Goal: Task Accomplishment & Management: Manage account settings

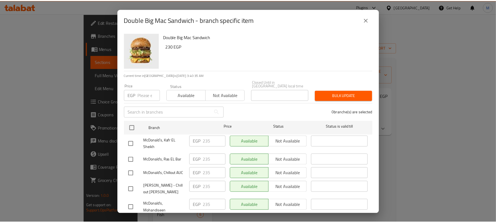
scroll to position [404, 0]
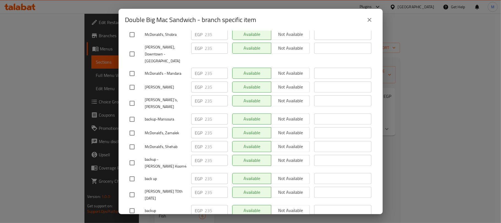
click at [370, 23] on icon "close" at bounding box center [369, 20] width 7 height 7
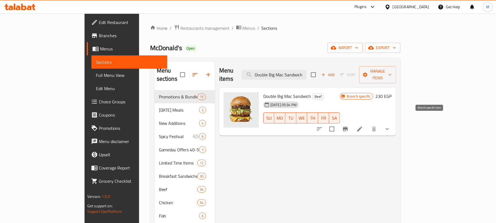
click at [348, 127] on icon "Branch-specific-item" at bounding box center [345, 129] width 5 height 4
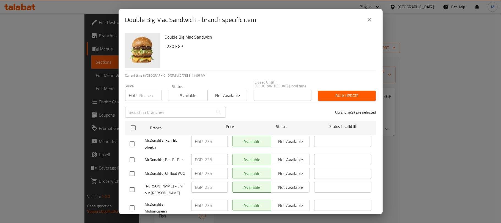
click at [368, 20] on icon "close" at bounding box center [369, 20] width 7 height 7
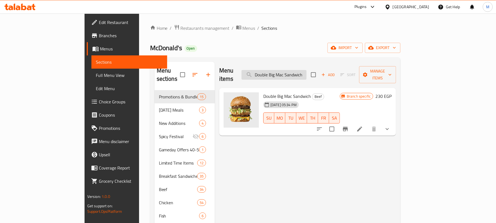
click at [306, 71] on input "Double Big Mac Sandwich" at bounding box center [273, 75] width 65 height 10
paste input "McChicken"
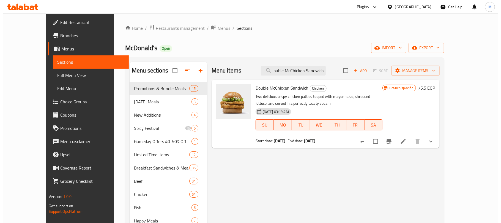
scroll to position [0, 0]
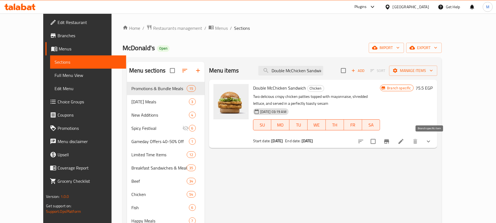
click at [393, 145] on button "Branch-specific-item" at bounding box center [386, 141] width 13 height 13
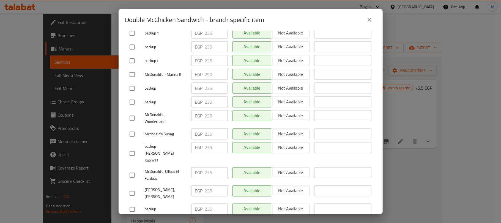
scroll to position [820, 0]
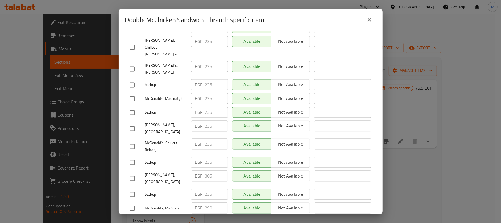
click at [370, 19] on icon "close" at bounding box center [370, 20] width 4 height 4
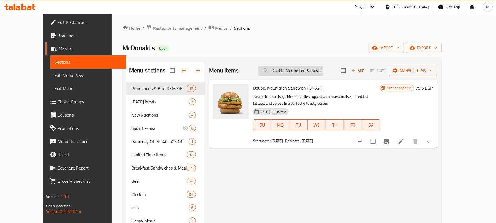
click at [303, 73] on input "Double McChicken Sandwich" at bounding box center [290, 71] width 65 height 10
paste input "Royal"
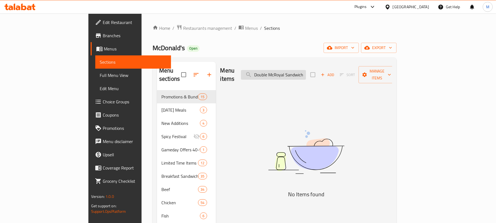
click at [306, 73] on input "Double McRoyal Sandwich" at bounding box center [273, 75] width 65 height 10
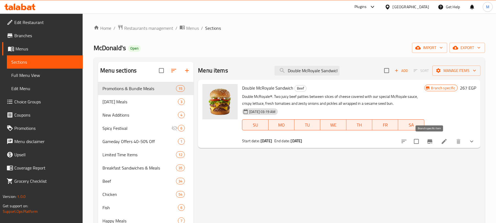
click at [428, 138] on icon "Branch-specific-item" at bounding box center [429, 141] width 7 height 7
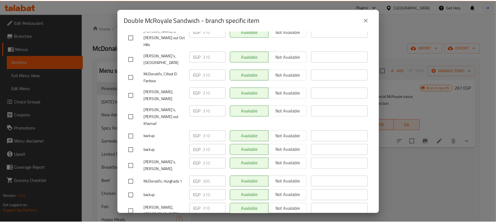
scroll to position [3774, 0]
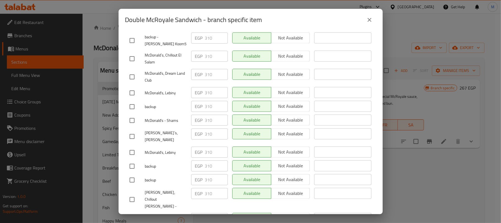
click at [371, 22] on icon "close" at bounding box center [369, 20] width 7 height 7
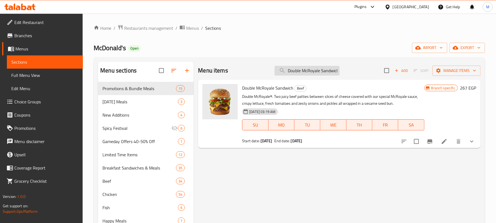
click at [311, 70] on input "Double McRoyale Sandwich" at bounding box center [306, 71] width 65 height 10
paste input "Big Tasty"
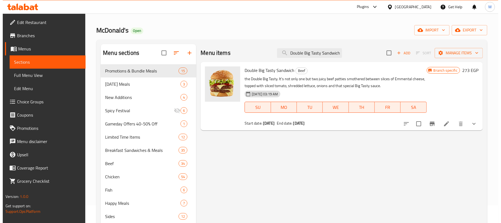
scroll to position [37, 0]
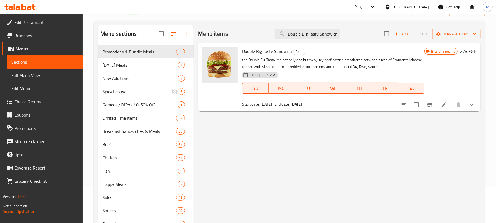
click at [430, 108] on icon "Branch-specific-item" at bounding box center [429, 104] width 7 height 7
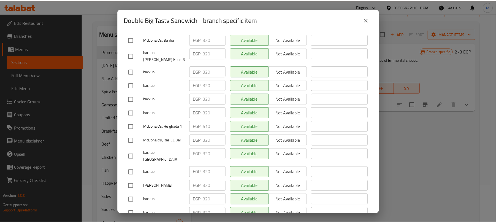
scroll to position [531, 0]
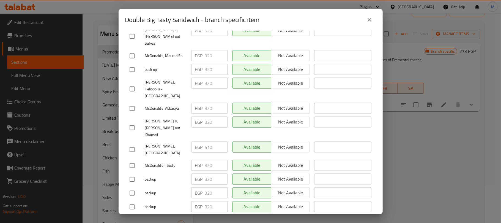
click at [373, 20] on icon "close" at bounding box center [369, 20] width 7 height 7
click at [369, 20] on icon "close" at bounding box center [370, 20] width 4 height 4
click at [372, 21] on icon "close" at bounding box center [369, 20] width 7 height 7
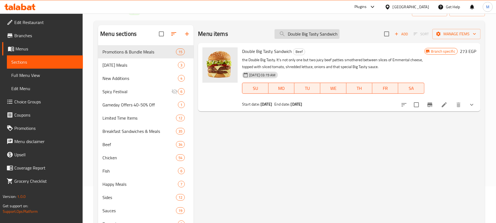
click at [308, 36] on input "Double Big Tasty Sandwich" at bounding box center [306, 34] width 65 height 10
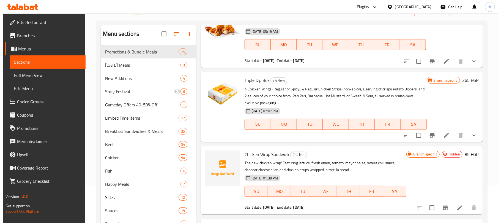
scroll to position [0, 0]
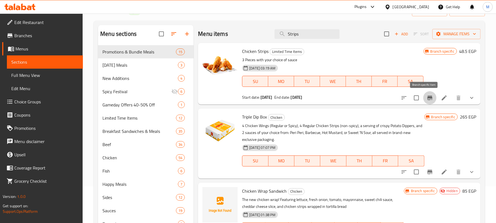
click at [426, 95] on icon "Branch-specific-item" at bounding box center [429, 97] width 7 height 7
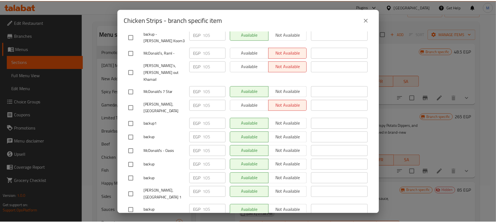
scroll to position [3774, 0]
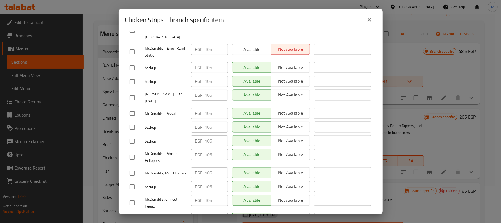
click at [364, 17] on button "close" at bounding box center [369, 19] width 13 height 13
click at [367, 17] on icon "close" at bounding box center [369, 20] width 7 height 7
click at [369, 19] on icon "close" at bounding box center [369, 20] width 7 height 7
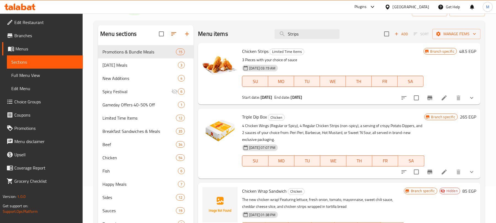
click at [304, 39] on div "Menu items Strips Add Sort Manage items" at bounding box center [339, 34] width 282 height 18
click at [303, 39] on input "Strips" at bounding box center [306, 34] width 65 height 10
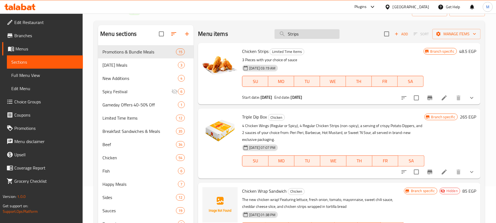
paste input "Hamburger Happy Meal"
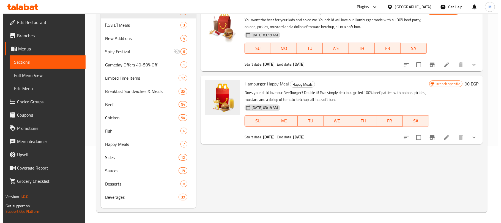
scroll to position [77, 0]
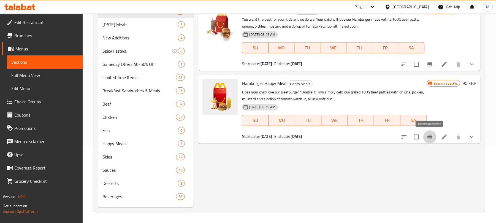
click at [432, 138] on icon "Branch-specific-item" at bounding box center [429, 137] width 7 height 7
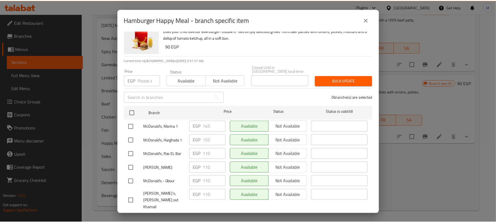
scroll to position [1334, 0]
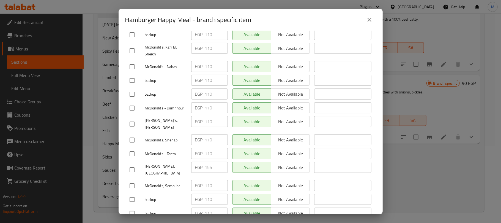
click at [369, 19] on icon "close" at bounding box center [369, 20] width 7 height 7
click at [368, 19] on icon "close" at bounding box center [370, 20] width 4 height 4
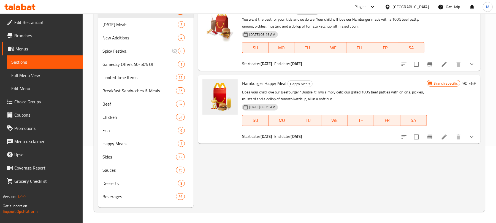
scroll to position [0, 0]
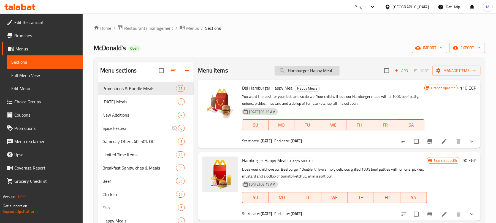
click at [307, 72] on input "Hamburger Happy Meal" at bounding box center [306, 71] width 65 height 10
paste input "Cheese"
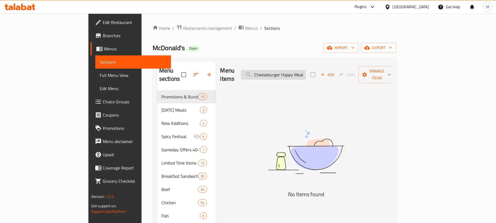
drag, startPoint x: 336, startPoint y: 73, endPoint x: 314, endPoint y: 74, distance: 21.8
click at [306, 74] on input "Cheeseburger Happy Meal" at bounding box center [273, 75] width 65 height 10
click at [306, 70] on input "Cheeseburger Happy Meal" at bounding box center [273, 75] width 65 height 10
drag, startPoint x: 313, startPoint y: 70, endPoint x: 251, endPoint y: 70, distance: 61.9
click at [249, 72] on div "Menu items Cheeseburger Happy Meal Add Sort Manage items" at bounding box center [306, 75] width 172 height 26
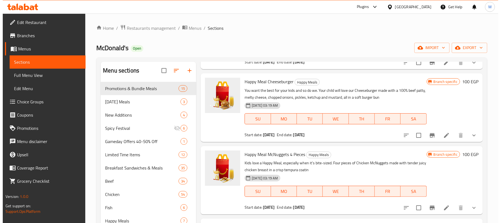
scroll to position [73, 0]
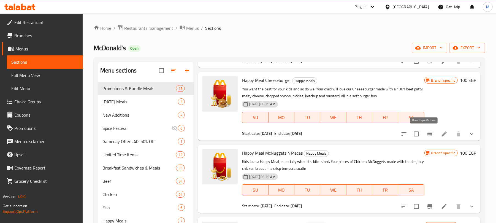
click at [427, 134] on icon "Branch-specific-item" at bounding box center [429, 134] width 7 height 7
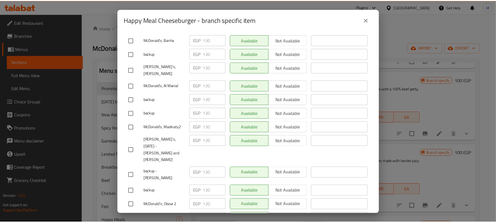
scroll to position [1142, 0]
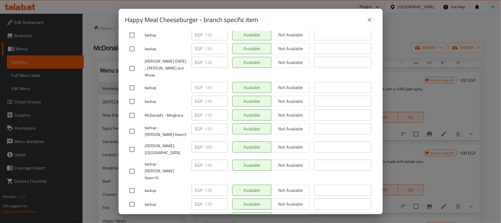
click at [370, 20] on icon "close" at bounding box center [370, 20] width 4 height 4
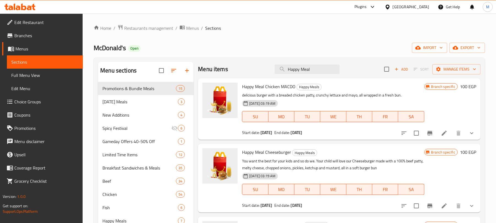
scroll to position [0, 0]
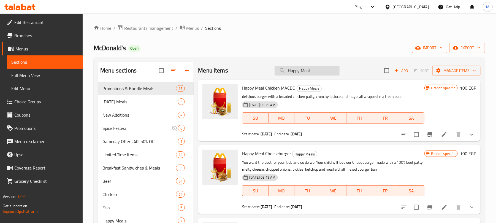
click at [312, 70] on input "Happy Meal" at bounding box center [306, 71] width 65 height 10
paste input "4 piece McNuggets Happy Mea"
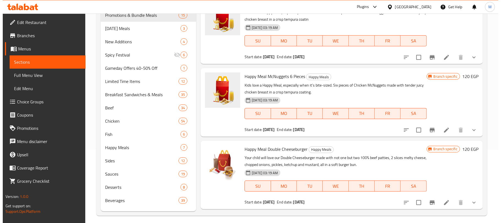
scroll to position [110, 0]
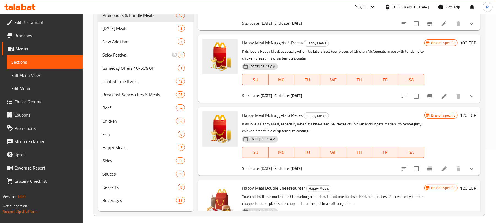
click at [427, 96] on icon "Branch-specific-item" at bounding box center [429, 96] width 5 height 4
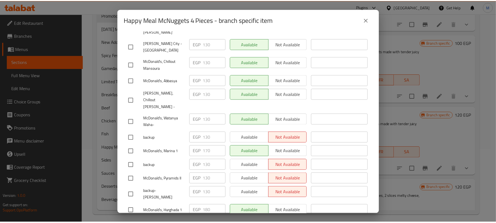
scroll to position [2933, 0]
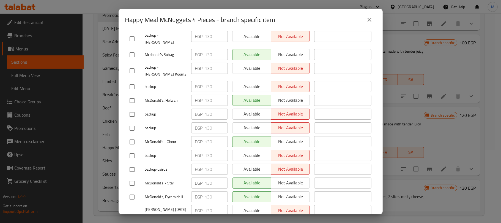
click at [368, 18] on icon "close" at bounding box center [369, 20] width 7 height 7
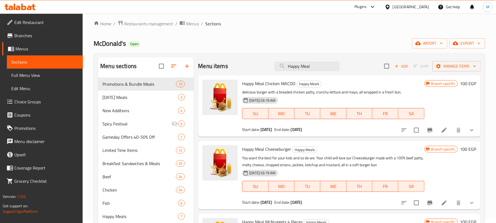
scroll to position [0, 0]
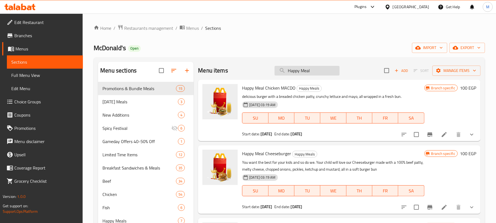
click at [306, 73] on input "Happy Meal" at bounding box center [306, 71] width 65 height 10
paste input "Chicken MACDO"
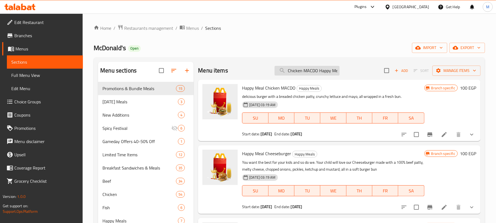
scroll to position [0, 3]
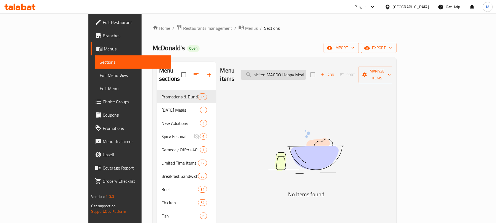
click at [306, 73] on input "Chicken MACDO Happy Meal" at bounding box center [273, 75] width 65 height 10
paste input "search"
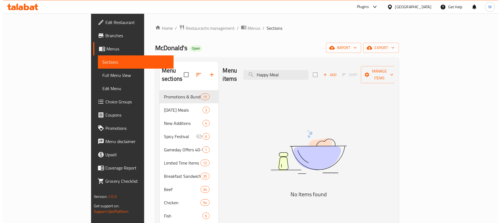
scroll to position [0, 0]
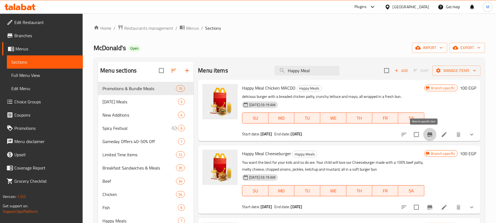
click at [426, 133] on icon "Branch-specific-item" at bounding box center [429, 134] width 7 height 7
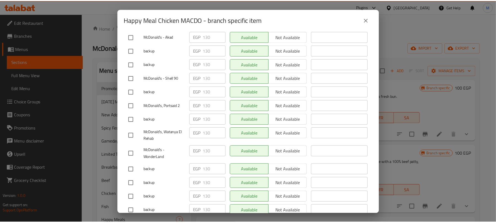
scroll to position [3508, 0]
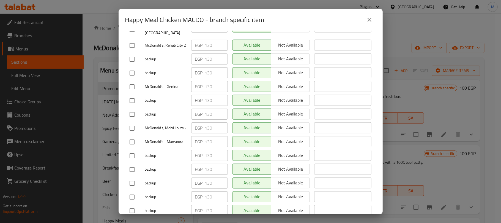
click at [372, 18] on icon "close" at bounding box center [369, 20] width 7 height 7
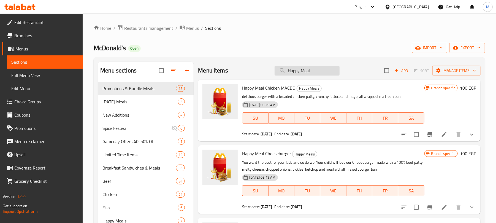
click at [317, 71] on input "Happy Meal" at bounding box center [306, 71] width 65 height 10
paste input "Dbl Hamburger"
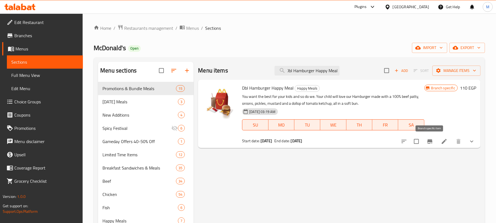
click at [433, 141] on button "Branch-specific-item" at bounding box center [429, 141] width 13 height 13
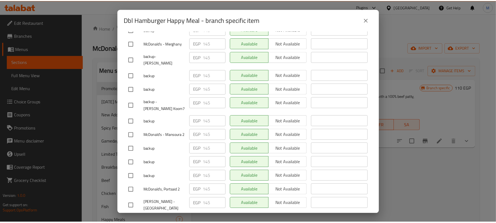
scroll to position [1636, 0]
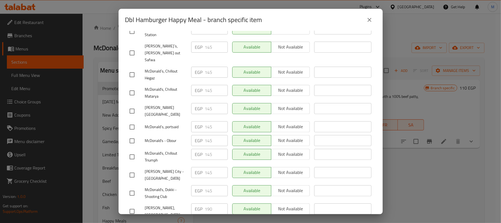
click at [369, 18] on icon "close" at bounding box center [369, 20] width 7 height 7
click at [371, 19] on icon "close" at bounding box center [370, 20] width 4 height 4
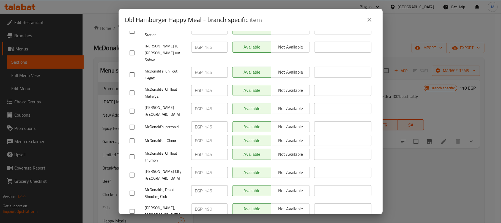
click at [371, 19] on icon "close" at bounding box center [370, 20] width 4 height 4
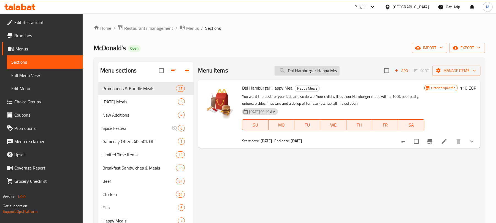
click at [316, 69] on input "Dbl Hamburger Happy Meal" at bounding box center [306, 71] width 65 height 10
click at [316, 70] on input "Dbl Hamburger Happy Meal" at bounding box center [306, 71] width 65 height 10
paste input "Cheese"
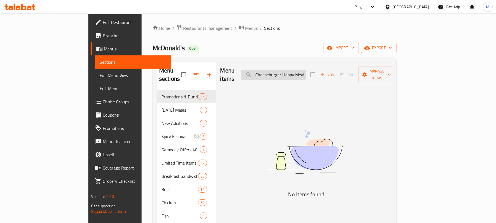
click at [291, 73] on input "Dbl Cheeseburger Happy Meal" at bounding box center [273, 75] width 65 height 10
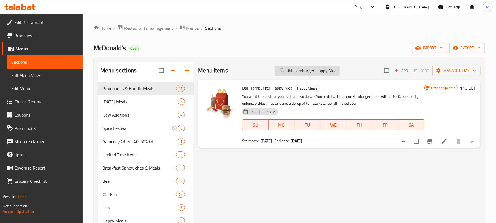
click at [328, 70] on input "Dbl Hamburger Happy Meal" at bounding box center [306, 71] width 65 height 10
drag, startPoint x: 293, startPoint y: 71, endPoint x: 395, endPoint y: 65, distance: 102.3
click at [394, 65] on div "Menu items Dbl Hamburger Happy Meal Add Sort Manage items" at bounding box center [339, 71] width 282 height 18
drag, startPoint x: 298, startPoint y: 72, endPoint x: 273, endPoint y: 72, distance: 25.1
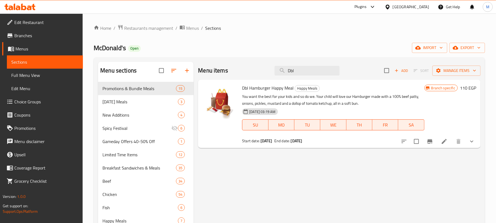
click at [273, 72] on div "Menu items Dbl Add Sort Manage items" at bounding box center [339, 71] width 282 height 18
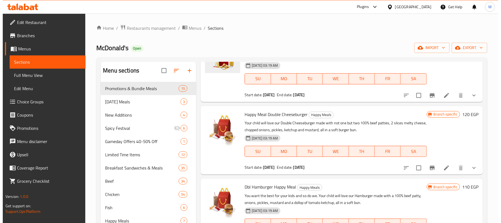
scroll to position [292, 0]
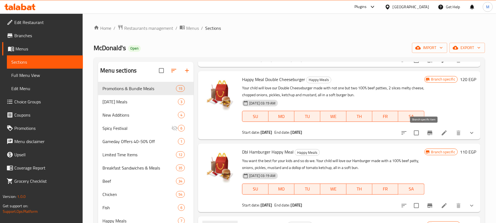
type input "Happy Meal"
click at [426, 132] on icon "Branch-specific-item" at bounding box center [429, 132] width 7 height 7
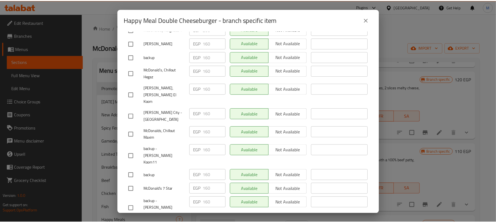
scroll to position [422, 0]
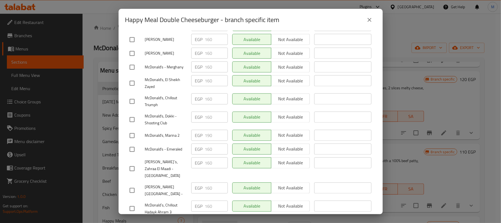
click at [372, 20] on icon "close" at bounding box center [369, 20] width 7 height 7
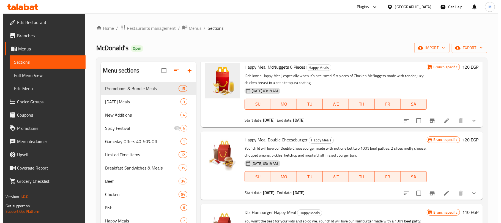
scroll to position [218, 0]
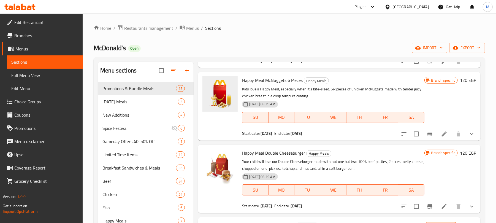
click at [428, 136] on button "Branch-specific-item" at bounding box center [429, 133] width 13 height 13
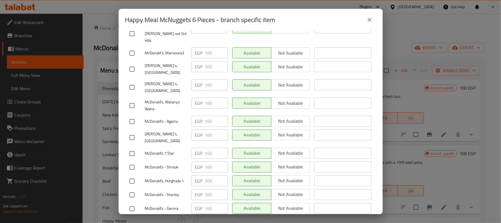
scroll to position [3574, 0]
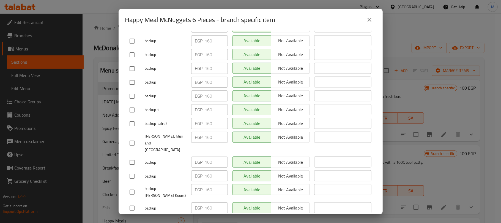
click at [368, 22] on icon "close" at bounding box center [369, 20] width 7 height 7
click at [370, 21] on icon "close" at bounding box center [369, 20] width 7 height 7
click at [406, 24] on div "Happy Meal McNuggets 6 Pieces - branch specific item Happy Meal McNuggets 6 Pie…" at bounding box center [250, 111] width 501 height 223
click at [368, 21] on icon "close" at bounding box center [370, 20] width 4 height 4
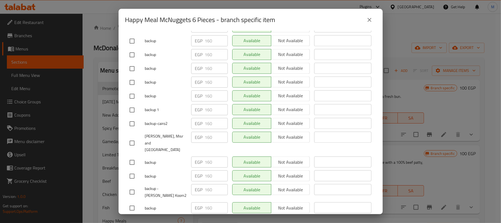
click at [369, 21] on icon "close" at bounding box center [369, 20] width 7 height 7
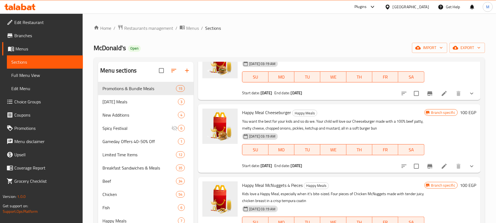
scroll to position [0, 0]
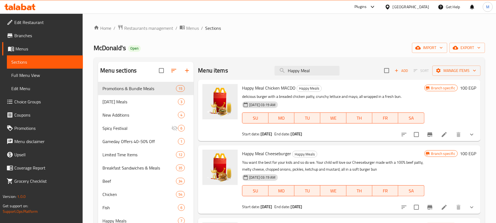
click at [302, 80] on div "Happy Meal Chicken MACDO Happy Meals delicious burger with a breaded chicken pa…" at bounding box center [339, 110] width 282 height 61
click at [303, 78] on div "Menu items Happy Meal Add Sort Manage items" at bounding box center [339, 71] width 282 height 18
drag, startPoint x: 303, startPoint y: 78, endPoint x: 303, endPoint y: 75, distance: 3.3
click at [303, 78] on div "Menu items Happy Meal Add Sort Manage items" at bounding box center [339, 71] width 282 height 18
click at [303, 75] on input "Happy Meal" at bounding box center [306, 71] width 65 height 10
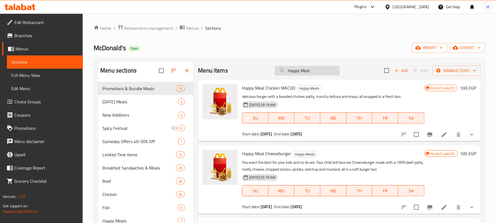
click at [303, 75] on input "Happy Meal" at bounding box center [306, 71] width 65 height 10
paste input "Big Mac Medium"
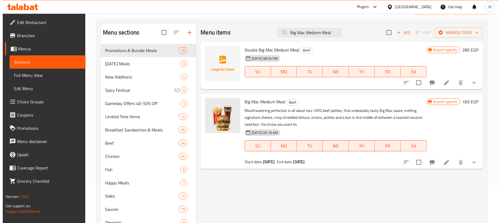
scroll to position [73, 0]
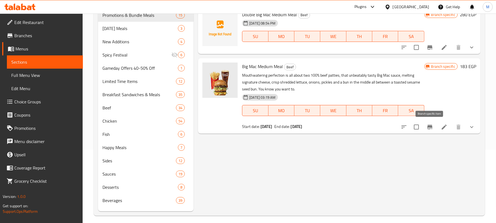
type input "Big Mac Medium Meal"
click at [433, 127] on button "Branch-specific-item" at bounding box center [429, 126] width 13 height 13
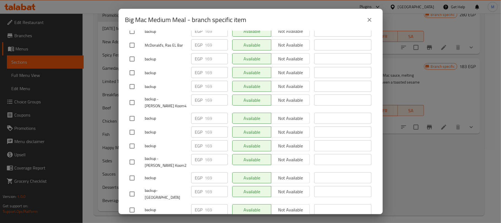
scroll to position [0, 0]
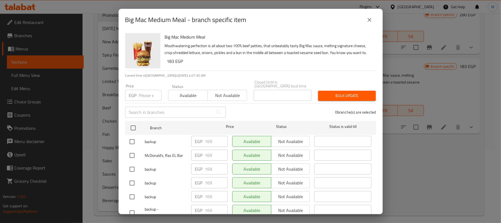
click at [134, 129] on input "checkbox" at bounding box center [133, 128] width 12 height 12
click at [134, 128] on input "checkbox" at bounding box center [133, 128] width 12 height 12
checkbox input "false"
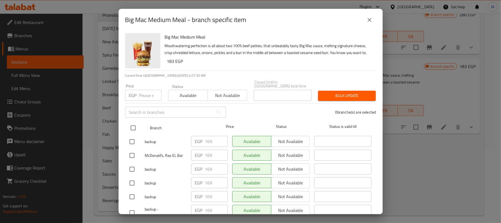
checkbox input "false"
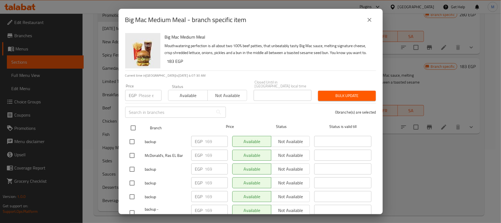
checkbox input "false"
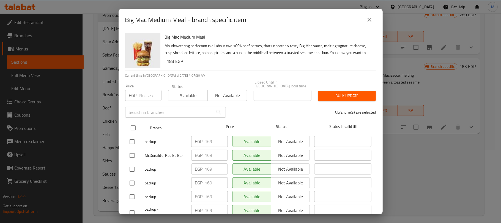
checkbox input "false"
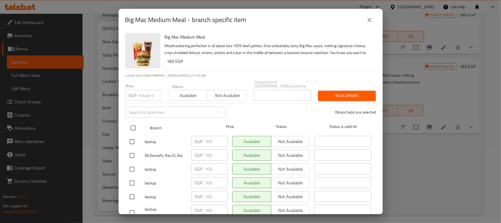
checkbox input "false"
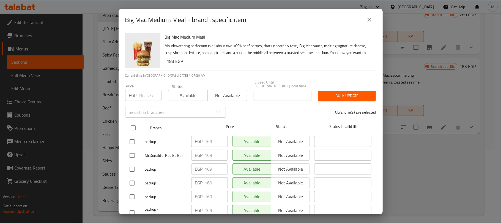
checkbox input "false"
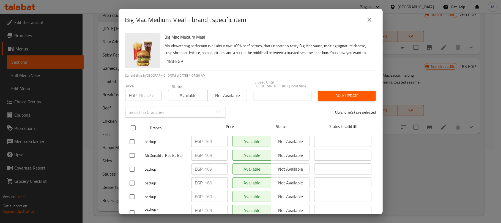
checkbox input "false"
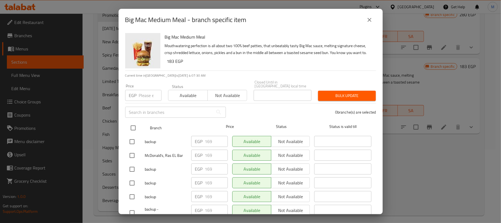
checkbox input "false"
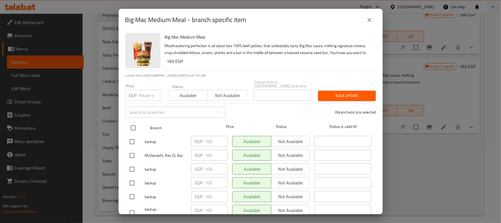
checkbox input "false"
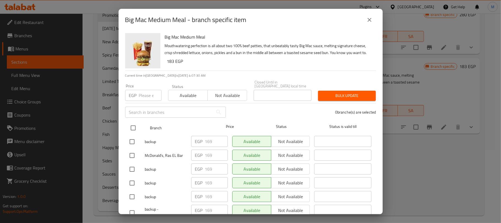
checkbox input "false"
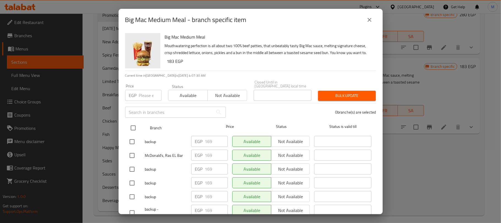
checkbox input "false"
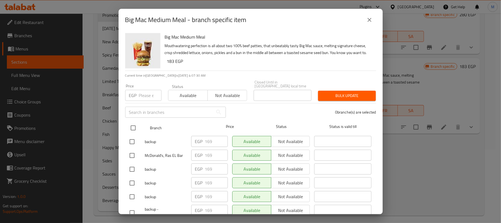
checkbox input "false"
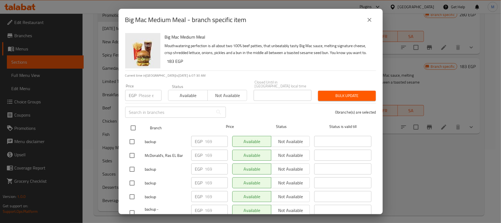
checkbox input "false"
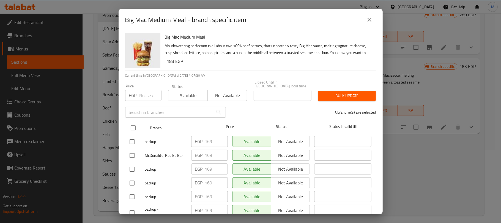
checkbox input "false"
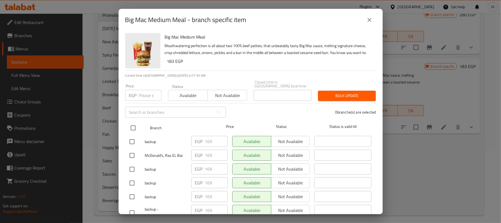
checkbox input "false"
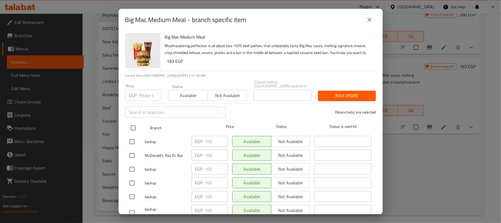
checkbox input "false"
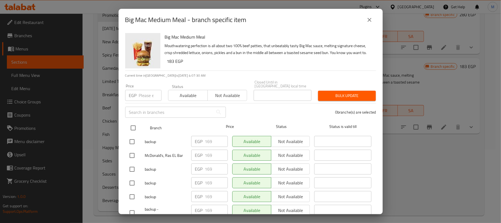
checkbox input "false"
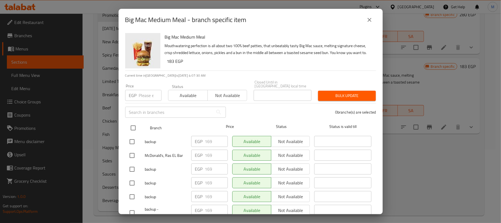
checkbox input "false"
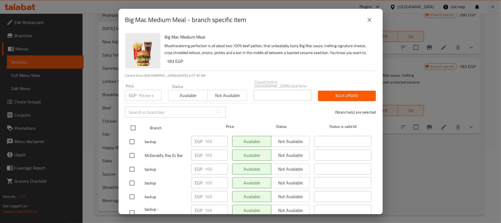
checkbox input "false"
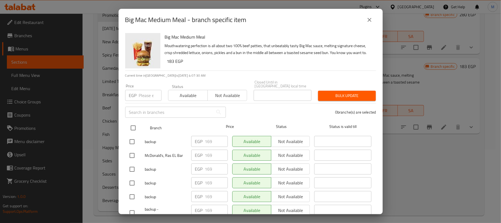
checkbox input "false"
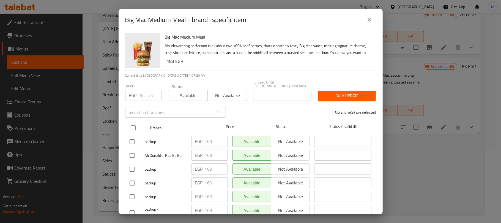
checkbox input "false"
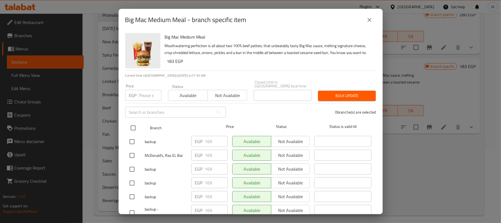
checkbox input "false"
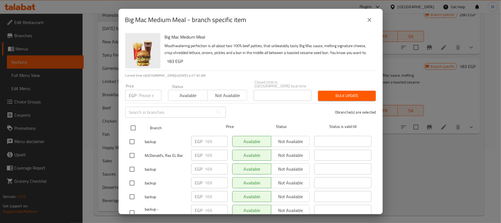
checkbox input "false"
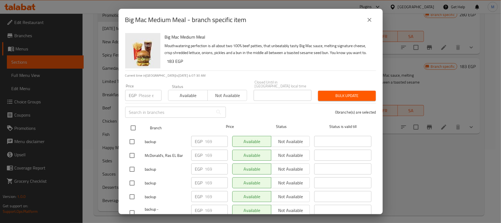
checkbox input "false"
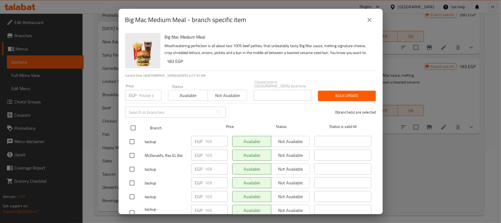
checkbox input "false"
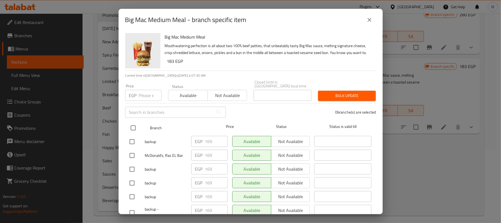
checkbox input "false"
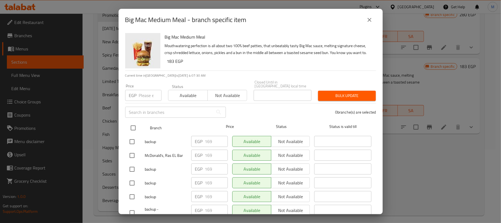
checkbox input "false"
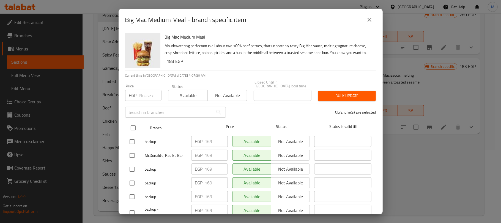
checkbox input "false"
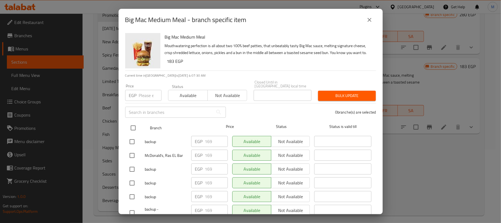
checkbox input "false"
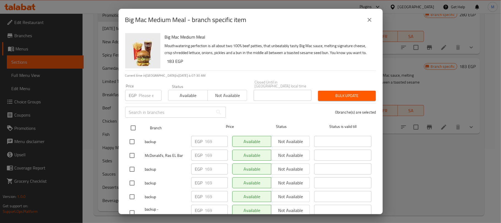
checkbox input "false"
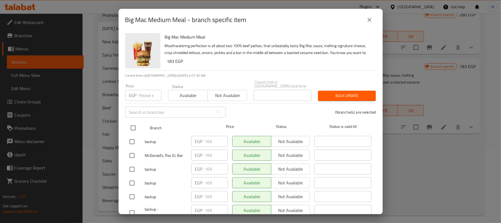
checkbox input "false"
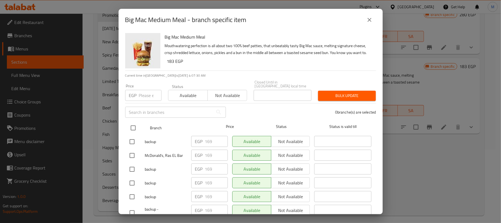
checkbox input "false"
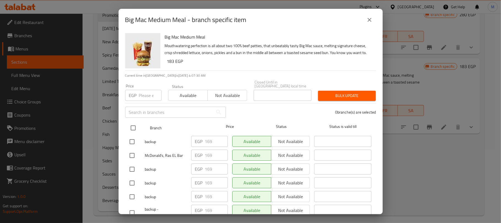
checkbox input "false"
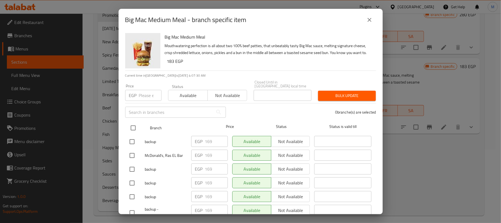
checkbox input "false"
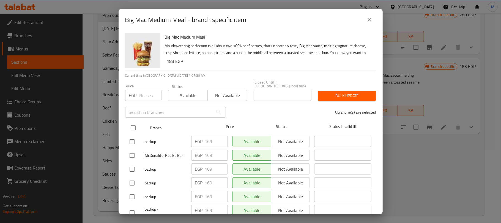
checkbox input "false"
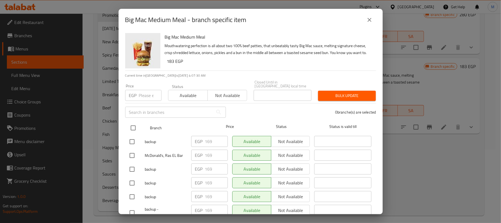
checkbox input "false"
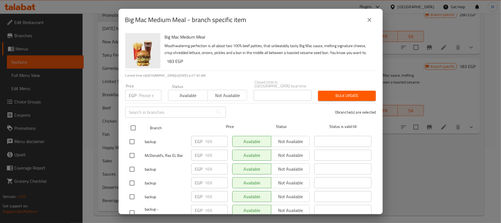
checkbox input "false"
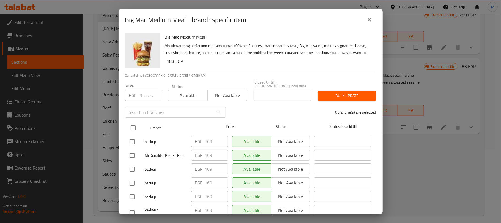
checkbox input "false"
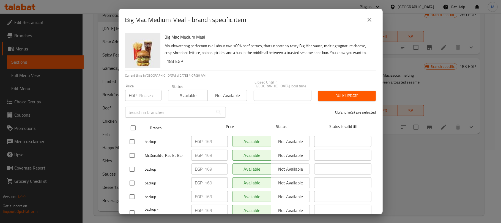
checkbox input "false"
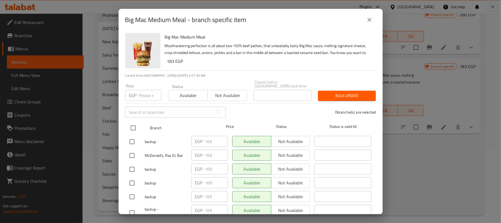
checkbox input "false"
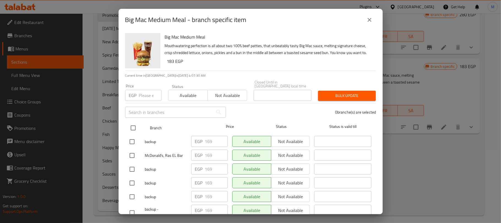
checkbox input "false"
click at [134, 128] on input "checkbox" at bounding box center [133, 128] width 12 height 12
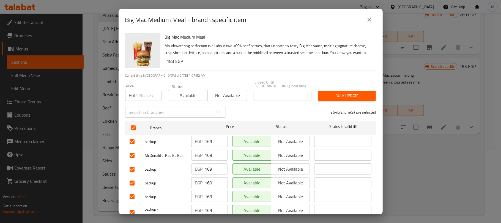
scroll to position [2678, 0]
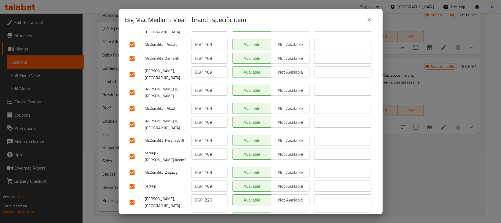
checkbox input "false"
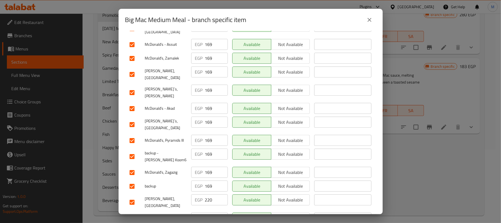
checkbox input "false"
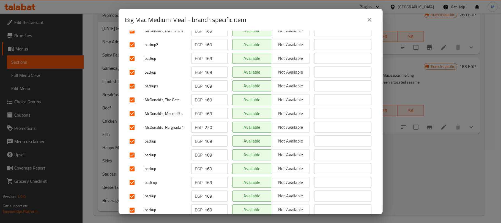
click at [132, 123] on input "checkbox" at bounding box center [132, 128] width 12 height 12
checkbox input "false"
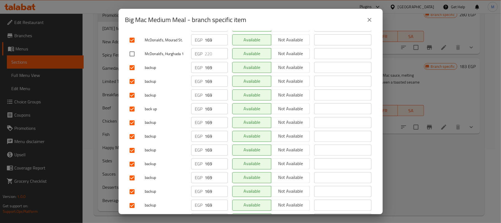
scroll to position [2651, 0]
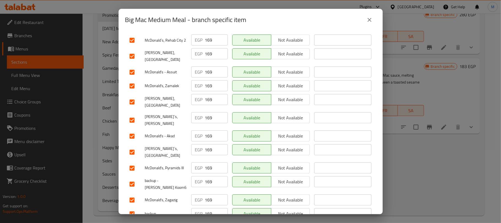
checkbox input "false"
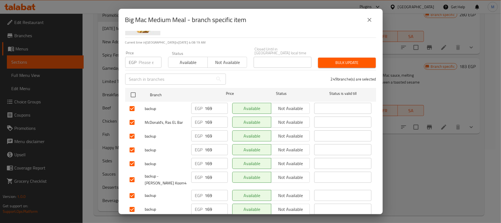
scroll to position [0, 0]
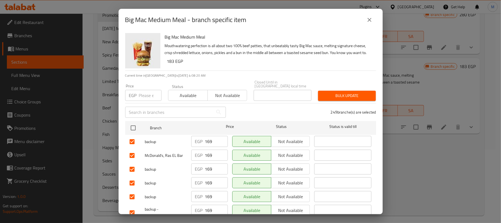
click at [334, 94] on span "Bulk update" at bounding box center [347, 95] width 49 height 7
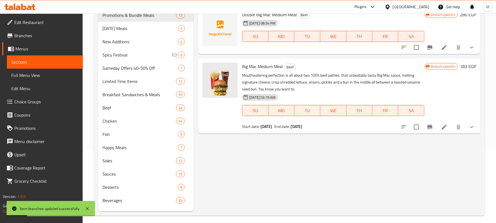
click at [426, 126] on icon "Branch-specific-item" at bounding box center [429, 127] width 7 height 7
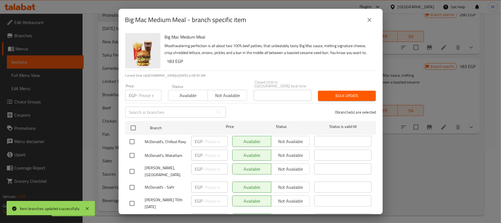
click at [134, 127] on input "checkbox" at bounding box center [133, 128] width 12 height 12
checkbox input "true"
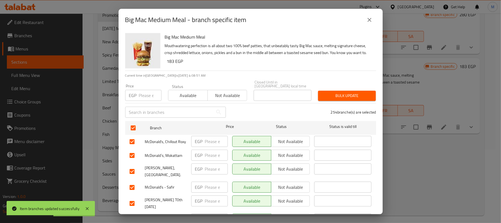
checkbox input "true"
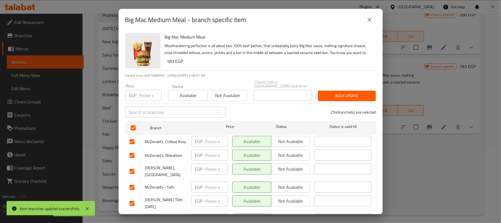
checkbox input "true"
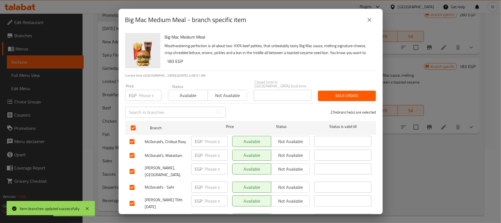
checkbox input "true"
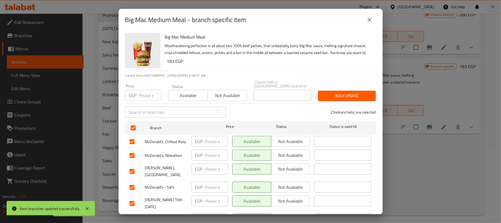
checkbox input "true"
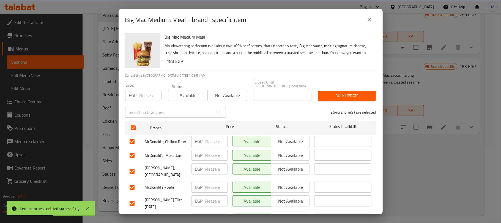
checkbox input "true"
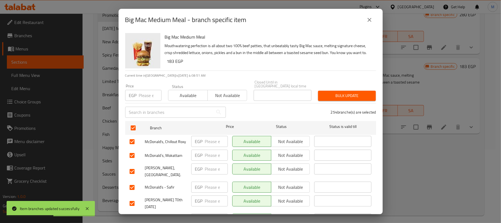
checkbox input "true"
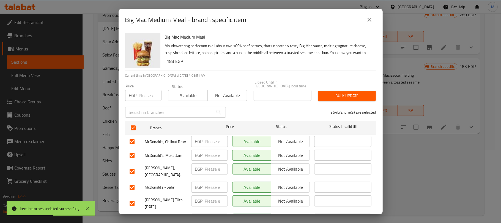
checkbox input "true"
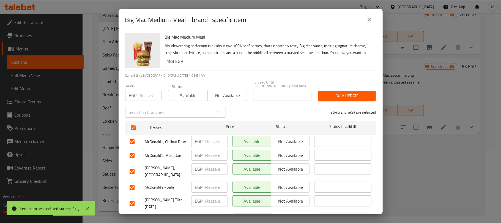
checkbox input "true"
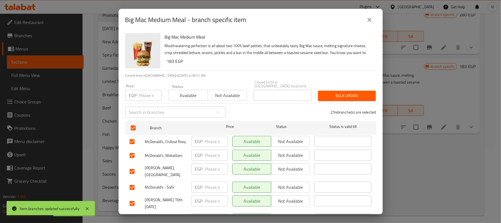
checkbox input "true"
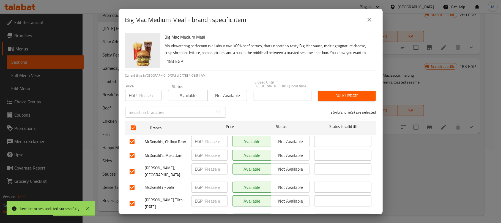
checkbox input "true"
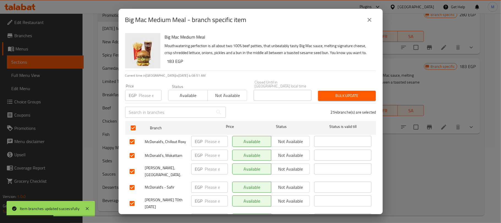
checkbox input "true"
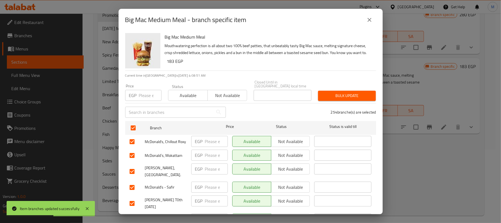
checkbox input "true"
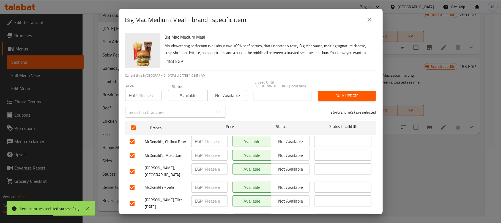
checkbox input "true"
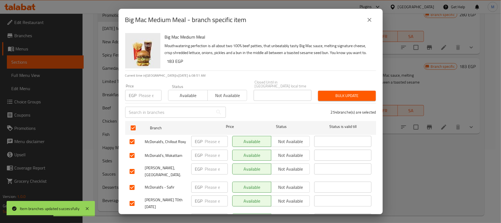
checkbox input "true"
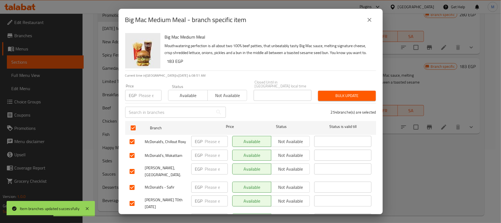
checkbox input "true"
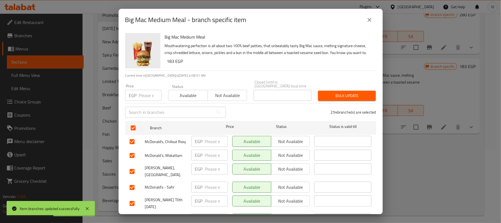
checkbox input "true"
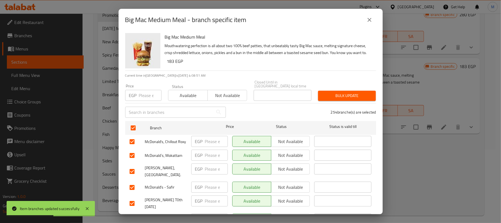
checkbox input "true"
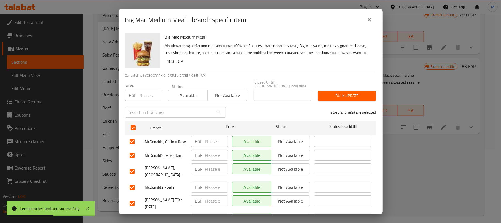
checkbox input "true"
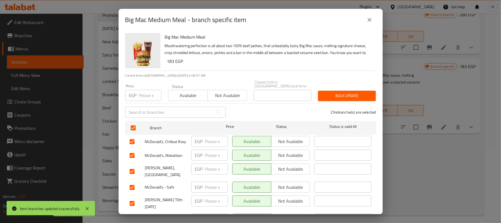
checkbox input "true"
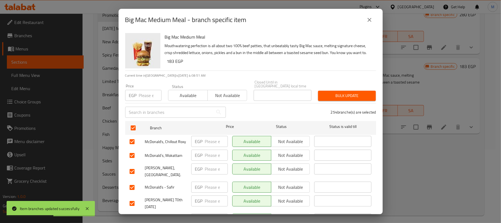
checkbox input "true"
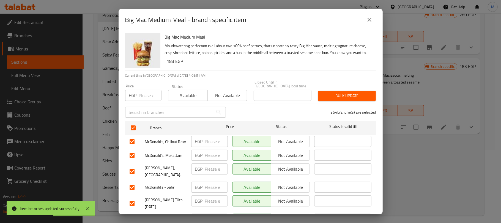
checkbox input "true"
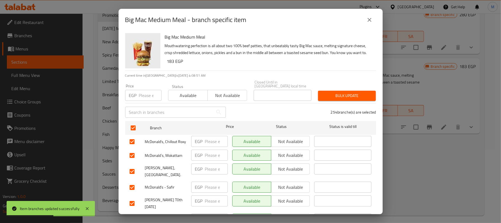
checkbox input "true"
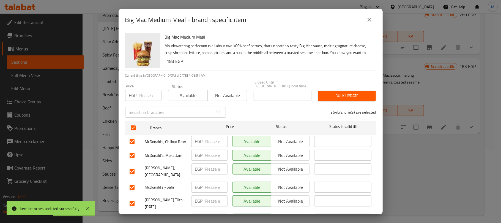
checkbox input "true"
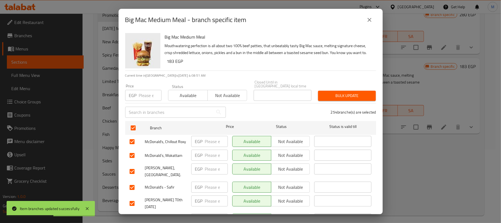
checkbox input "true"
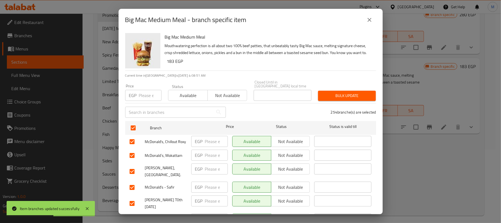
checkbox input "true"
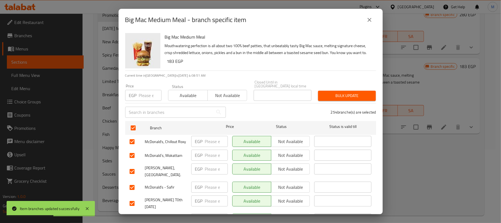
checkbox input "true"
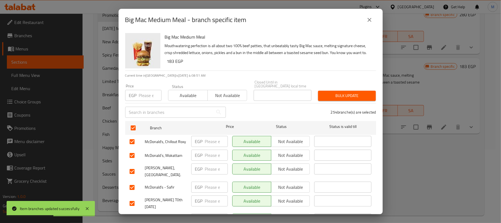
checkbox input "true"
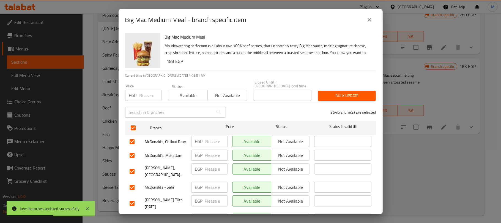
checkbox input "true"
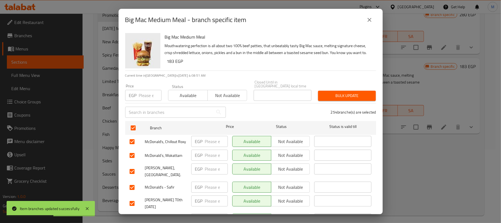
checkbox input "true"
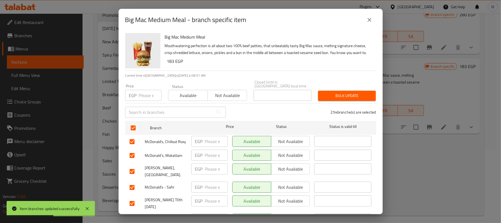
checkbox input "true"
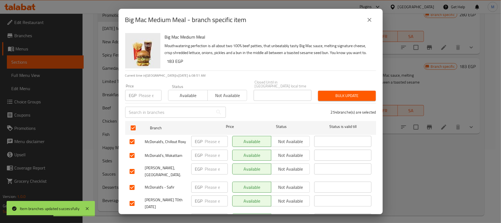
checkbox input "true"
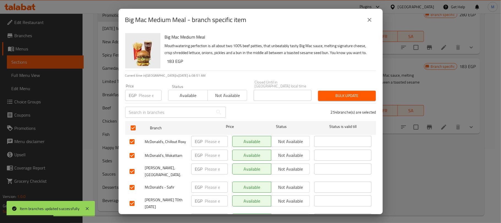
checkbox input "true"
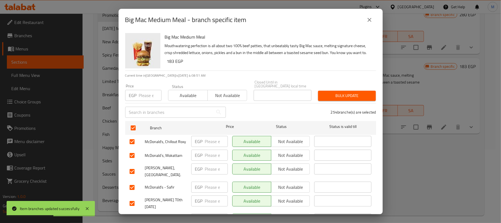
checkbox input "true"
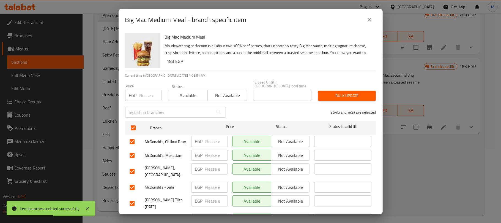
checkbox input "true"
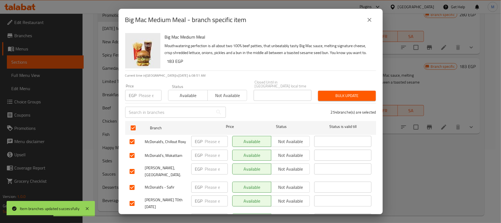
checkbox input "true"
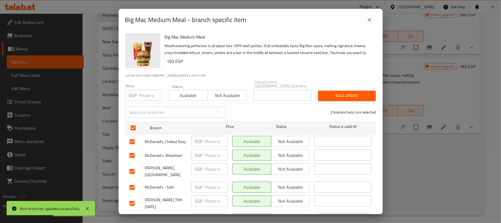
checkbox input "true"
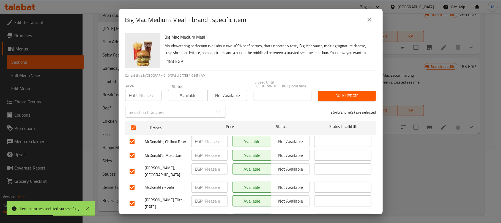
checkbox input "true"
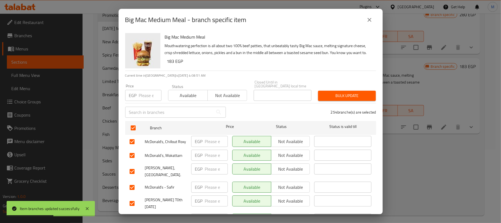
checkbox input "true"
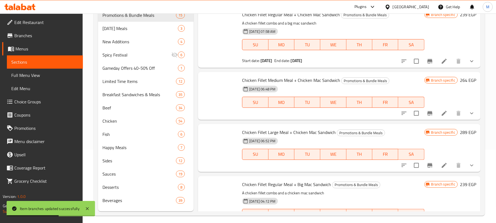
click at [381, 48] on div "Chicken Fillet Regular Meal + Chicken Mac Sandwich Promotions & Bundle Meals A …" at bounding box center [339, 26] width 282 height 41
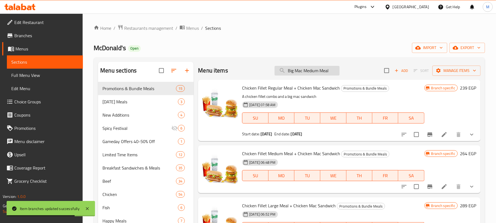
click at [327, 70] on input "Big Mac Medium Meal" at bounding box center [306, 71] width 65 height 10
click at [330, 69] on input "Big Mac Medium Meal" at bounding box center [306, 71] width 65 height 10
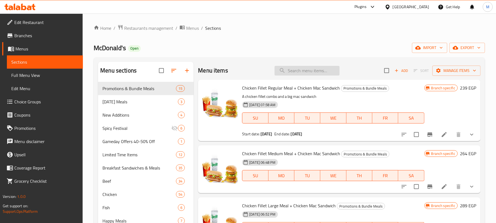
paste input "Big Mac Medium Meal"
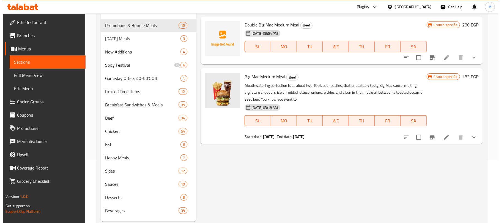
scroll to position [73, 0]
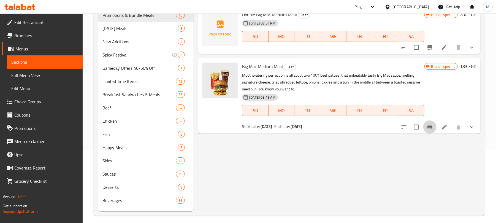
click at [429, 128] on icon "Branch-specific-item" at bounding box center [429, 127] width 7 height 7
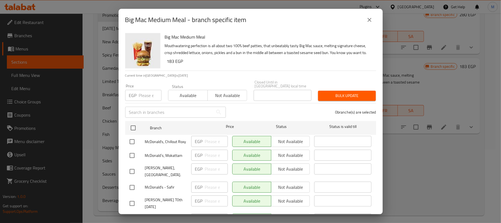
click at [145, 93] on input "number" at bounding box center [150, 95] width 23 height 11
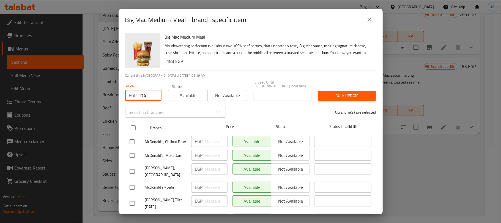
click at [137, 130] on input "checkbox" at bounding box center [133, 128] width 12 height 12
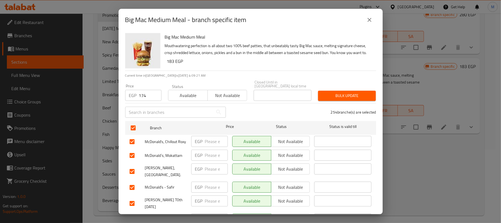
scroll to position [2733, 0]
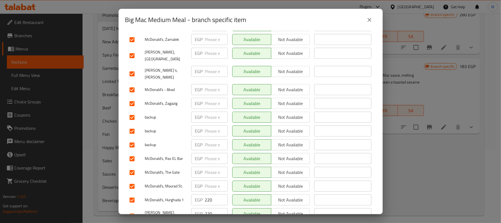
click at [134, 210] on input "checkbox" at bounding box center [132, 216] width 12 height 12
click at [132, 194] on input "checkbox" at bounding box center [132, 200] width 12 height 12
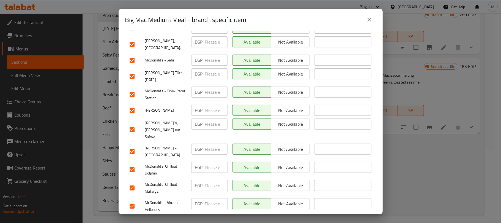
scroll to position [0, 0]
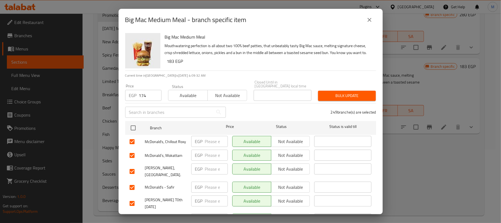
click at [345, 94] on span "Bulk update" at bounding box center [347, 95] width 49 height 7
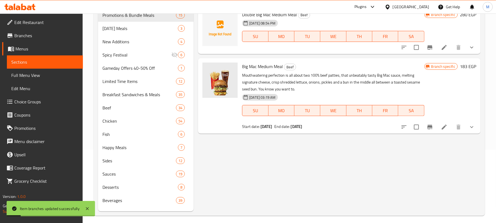
click at [428, 127] on icon "Branch-specific-item" at bounding box center [429, 127] width 5 height 4
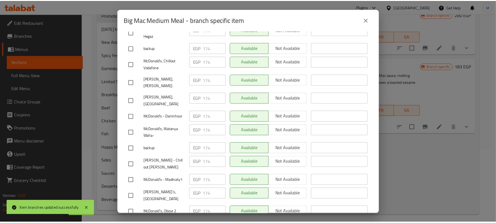
scroll to position [2733, 0]
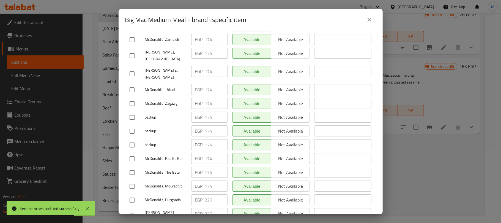
click at [383, 16] on div "Big Mac Medium Meal - branch specific item Big Mac Medium Meal Mouthwatering pe…" at bounding box center [250, 111] width 501 height 223
click at [368, 18] on icon "close" at bounding box center [370, 20] width 4 height 4
click at [370, 17] on icon "close" at bounding box center [369, 20] width 7 height 7
click at [369, 20] on icon "close" at bounding box center [370, 20] width 4 height 4
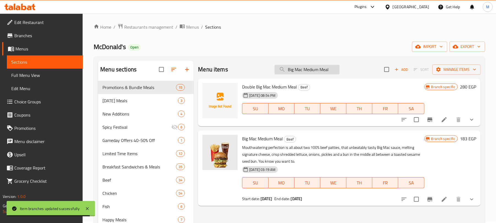
scroll to position [0, 0]
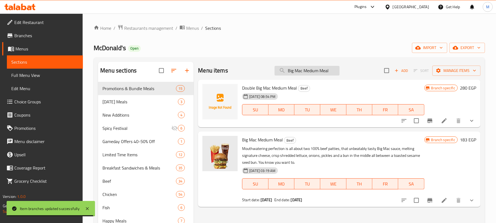
click at [311, 67] on input "Big Mac Medium Meal" at bounding box center [306, 71] width 65 height 10
paste input "McChicken"
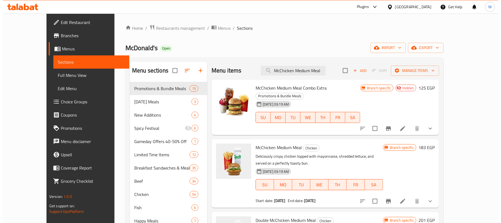
scroll to position [37, 0]
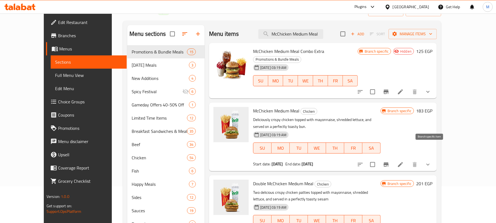
click at [388, 162] on icon "Branch-specific-item" at bounding box center [386, 164] width 5 height 4
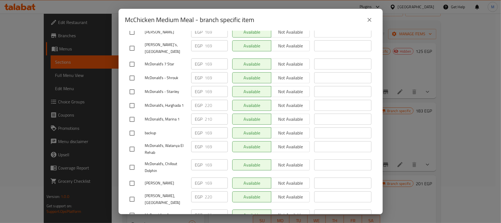
scroll to position [29, 0]
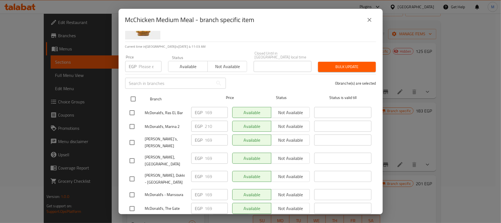
click at [135, 94] on input "checkbox" at bounding box center [133, 99] width 12 height 12
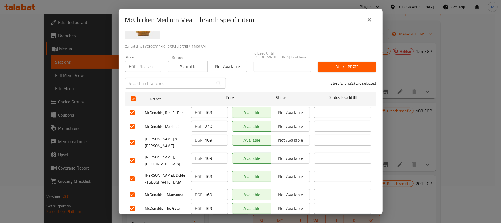
click at [129, 123] on input "checkbox" at bounding box center [132, 127] width 12 height 12
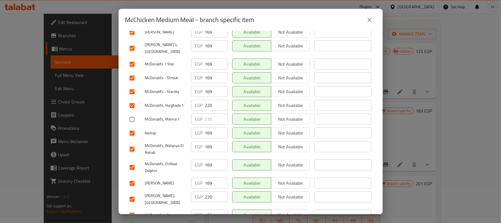
click at [132, 193] on input "checkbox" at bounding box center [132, 199] width 12 height 12
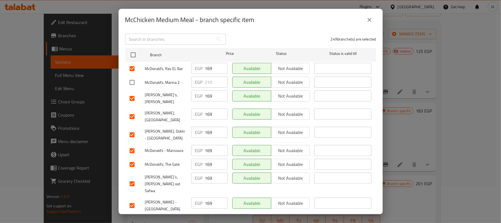
click at [148, 28] on input "number" at bounding box center [150, 22] width 23 height 11
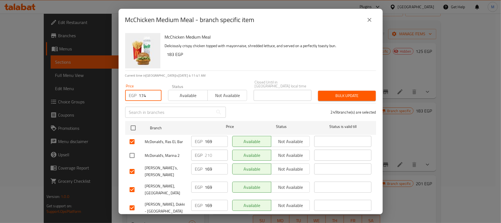
click at [341, 94] on span "Bulk update" at bounding box center [347, 95] width 49 height 7
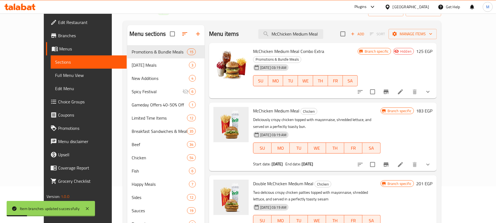
click at [388, 162] on icon "Branch-specific-item" at bounding box center [386, 164] width 5 height 4
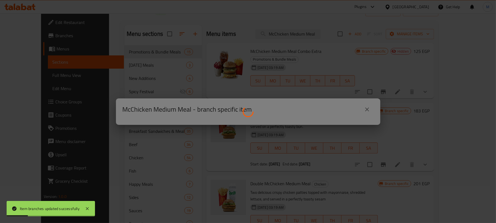
click at [430, 151] on div at bounding box center [248, 111] width 496 height 223
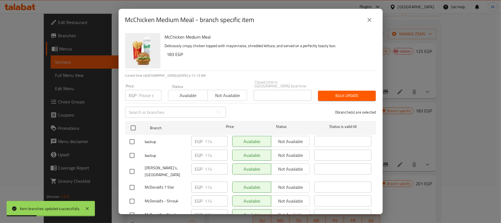
click at [254, 45] on p "Deliciously crispy chicken topped with mayonnaise, shredded lettuce, and served…" at bounding box center [268, 45] width 207 height 7
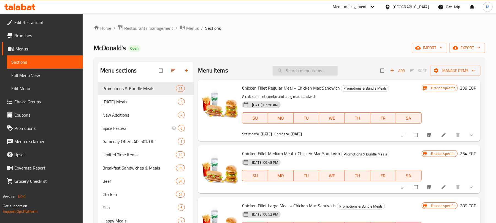
click at [291, 74] on input "search" at bounding box center [305, 71] width 65 height 10
click at [290, 66] on div "Menu items Add Sort Manage items" at bounding box center [339, 71] width 282 height 18
click at [290, 67] on input "search" at bounding box center [305, 71] width 65 height 10
paste input "McChicken Medium Meal"
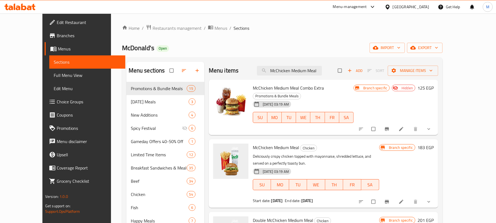
click at [390, 199] on icon "Branch-specific-item" at bounding box center [387, 202] width 6 height 6
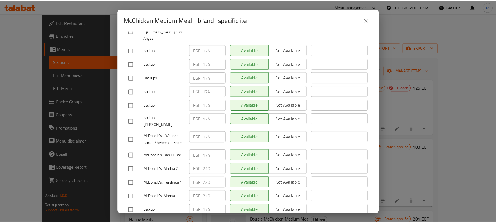
scroll to position [2670, 0]
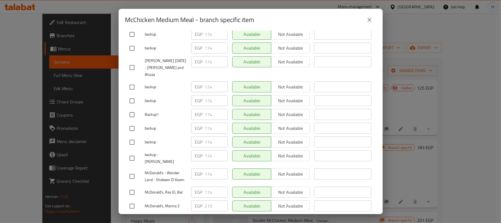
click at [371, 22] on icon "close" at bounding box center [369, 20] width 7 height 7
click at [370, 21] on icon "close" at bounding box center [369, 20] width 7 height 7
click at [388, 20] on div "McChicken Medium Meal - branch specific item McChicken Medium Meal Deliciously …" at bounding box center [250, 111] width 501 height 223
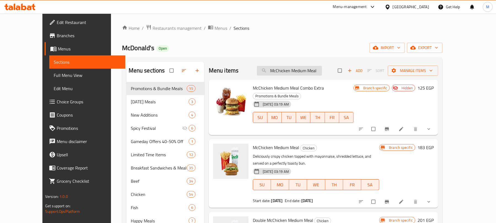
click at [313, 67] on input "McChicken Medium Meal" at bounding box center [289, 71] width 65 height 10
paste input "Big Mac Chicken"
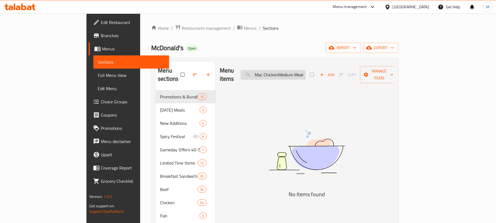
click at [306, 70] on input "Big Mac ChickenMedium Meal" at bounding box center [273, 75] width 65 height 10
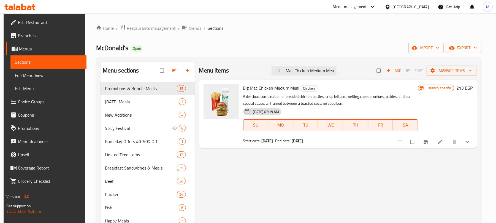
type input "Big Mac Chicken Medium Meal"
click at [428, 142] on icon "Branch-specific-item" at bounding box center [426, 142] width 4 height 4
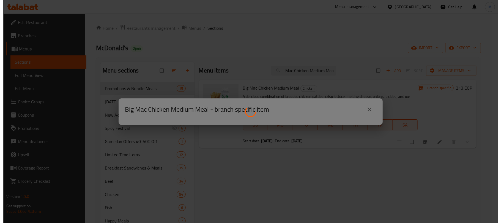
scroll to position [0, 0]
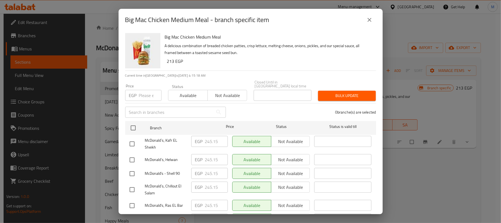
click at [148, 90] on input "number" at bounding box center [150, 95] width 23 height 11
paste input "250.15"
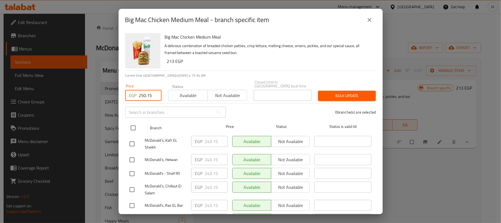
type input "250.15"
click at [139, 122] on div at bounding box center [137, 128] width 21 height 16
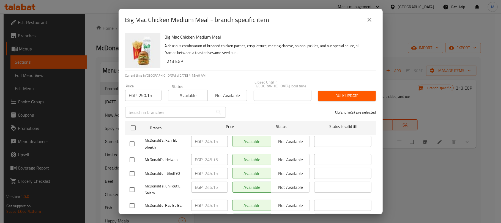
scroll to position [3477, 0]
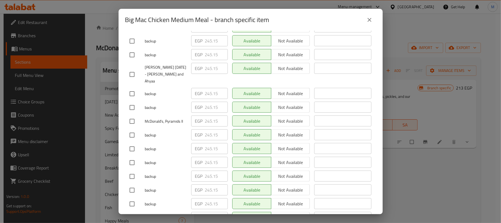
checkbox input "true"
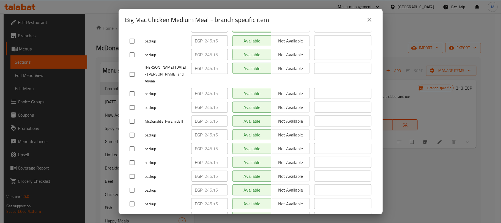
checkbox input "false"
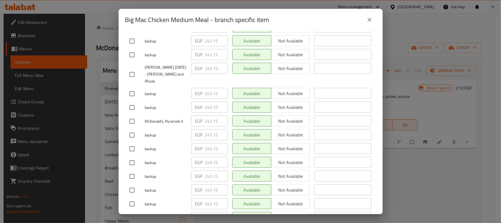
checkbox input "false"
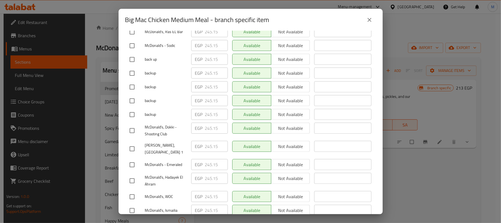
scroll to position [0, 0]
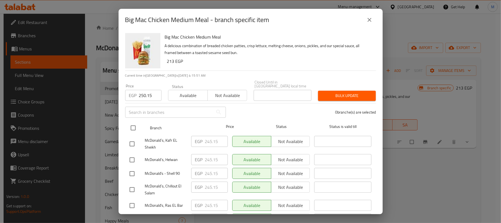
click at [135, 125] on input "checkbox" at bounding box center [133, 128] width 12 height 12
checkbox input "true"
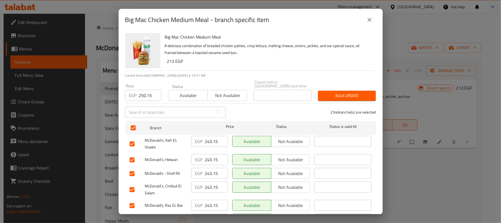
checkbox input "true"
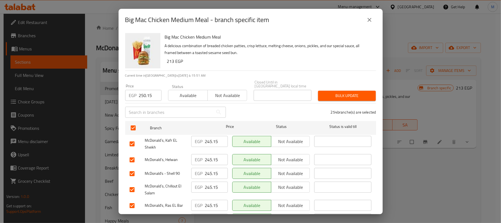
checkbox input "true"
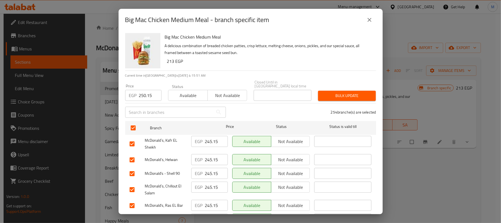
checkbox input "true"
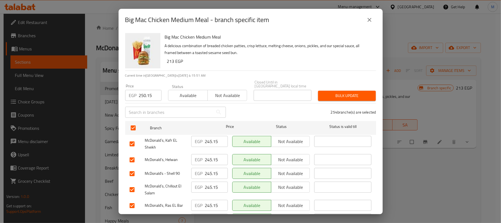
checkbox input "true"
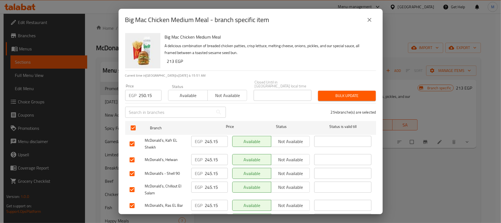
checkbox input "true"
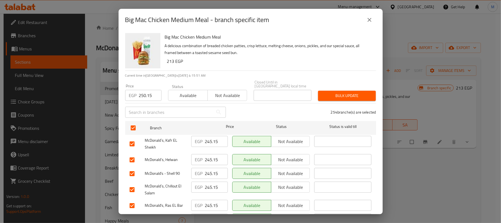
checkbox input "true"
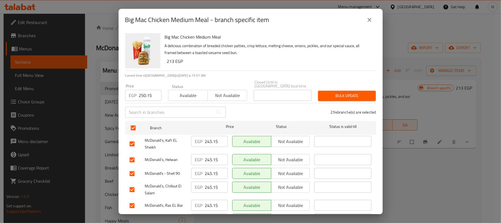
checkbox input "true"
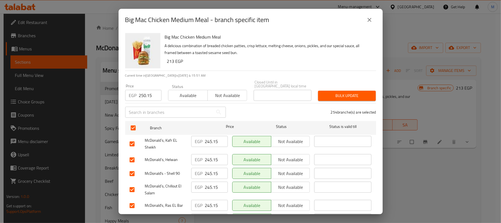
checkbox input "true"
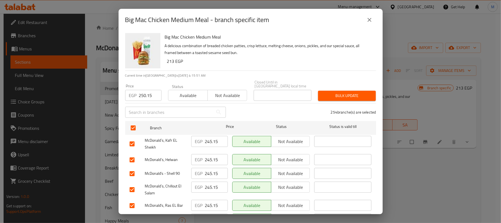
checkbox input "true"
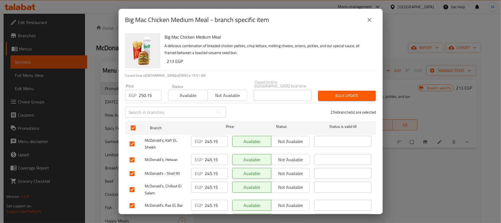
checkbox input "true"
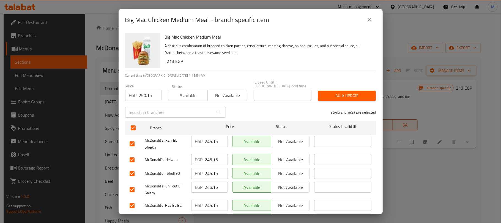
checkbox input "true"
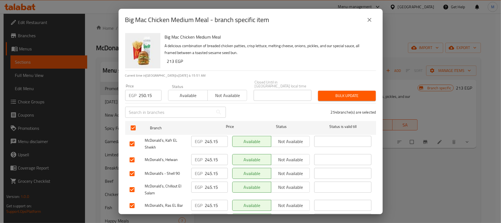
checkbox input "true"
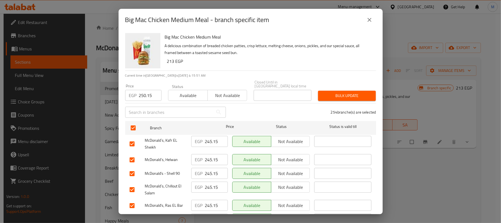
checkbox input "true"
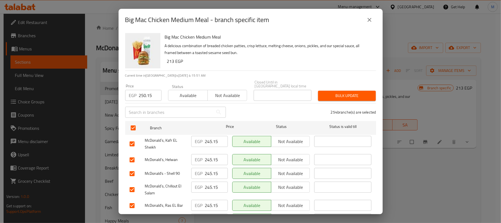
checkbox input "true"
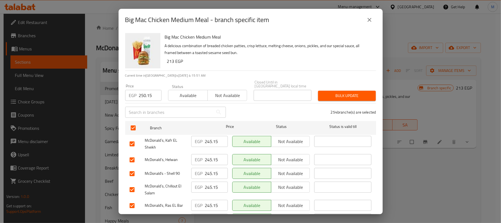
checkbox input "true"
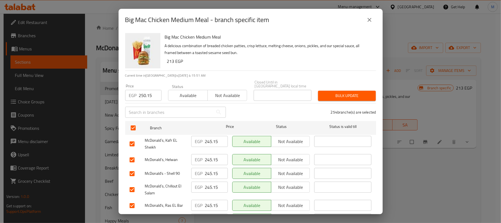
checkbox input "true"
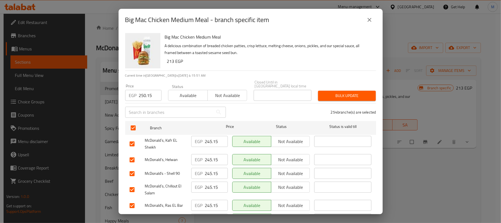
checkbox input "true"
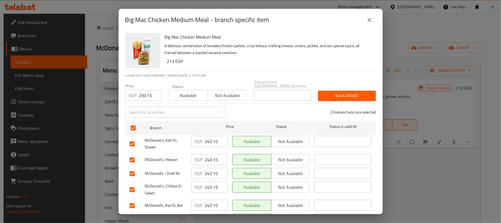
checkbox input "true"
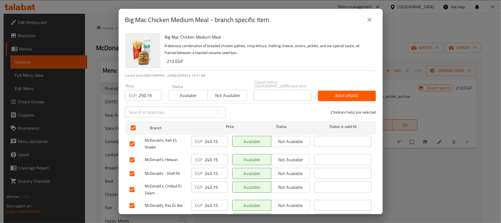
checkbox input "true"
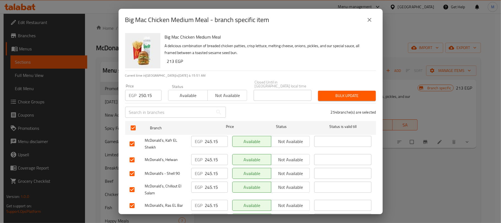
checkbox input "true"
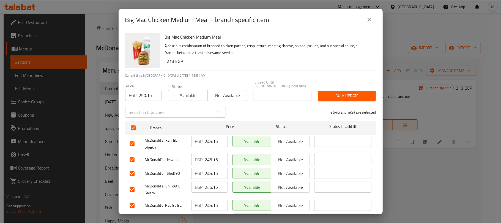
checkbox input "true"
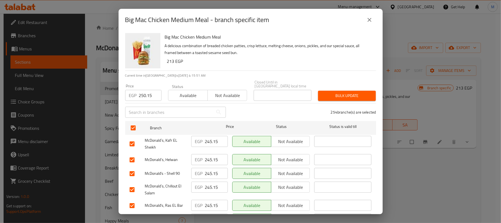
checkbox input "true"
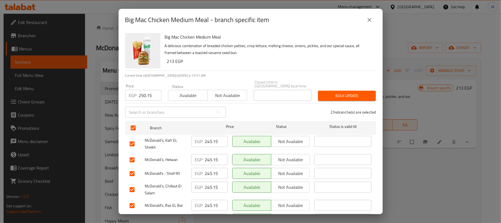
checkbox input "true"
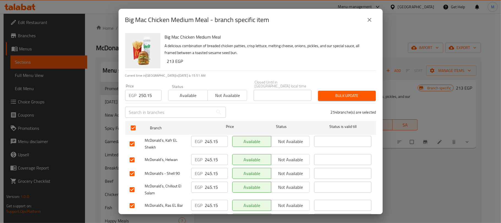
checkbox input "true"
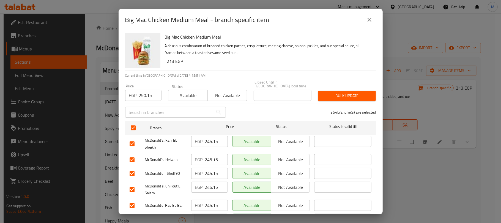
checkbox input "true"
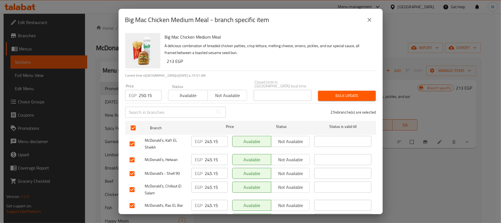
checkbox input "true"
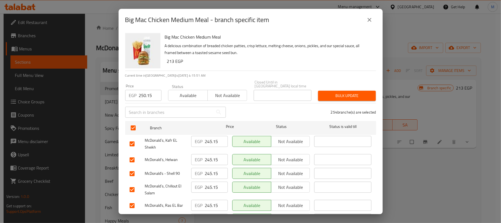
checkbox input "true"
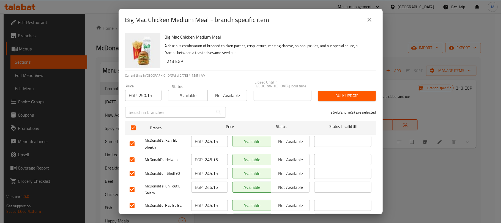
checkbox input "true"
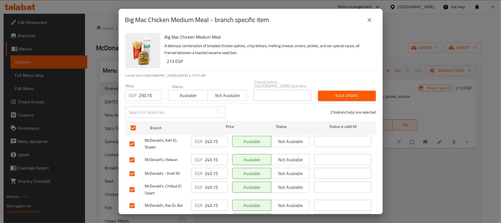
checkbox input "true"
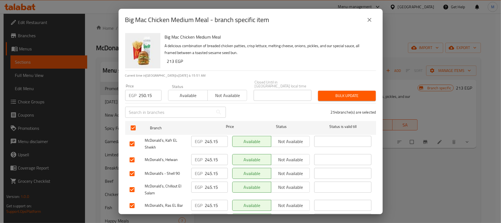
checkbox input "true"
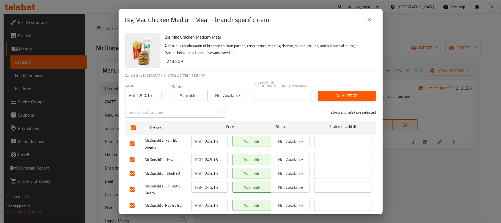
checkbox input "true"
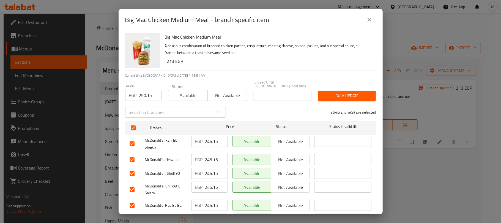
checkbox input "true"
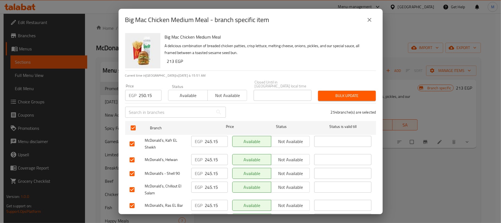
checkbox input "true"
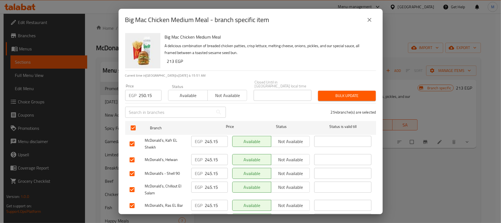
checkbox input "true"
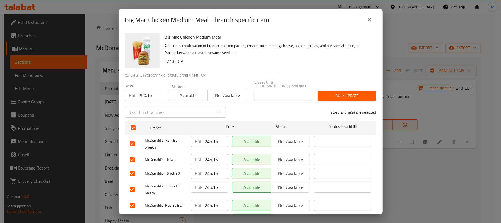
checkbox input "true"
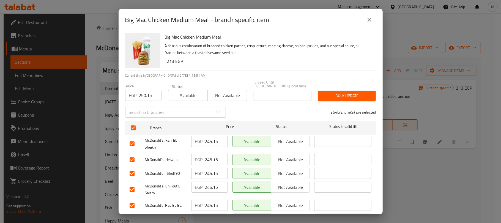
checkbox input "true"
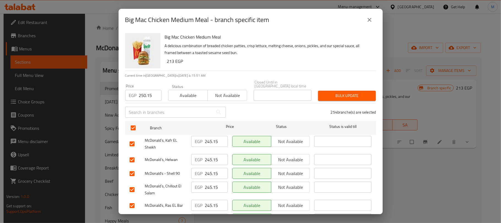
checkbox input "true"
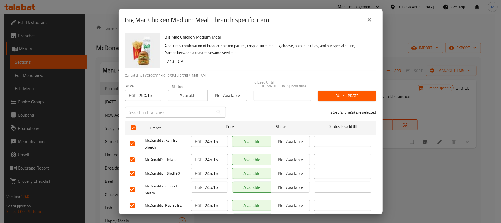
checkbox input "true"
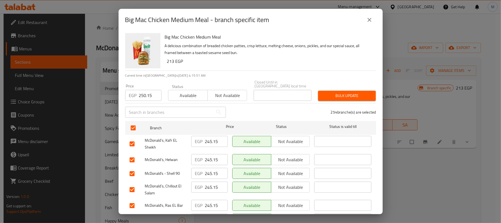
checkbox input "true"
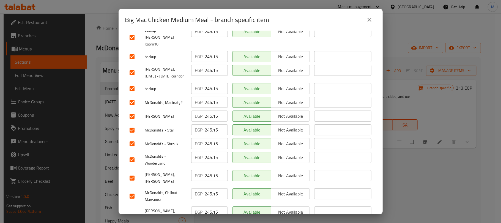
scroll to position [3505, 0]
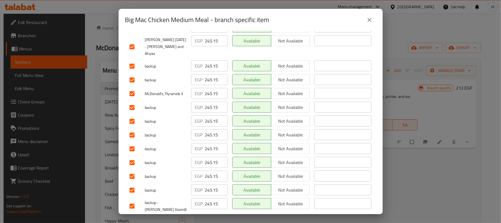
click at [131, 216] on input "checkbox" at bounding box center [132, 222] width 12 height 12
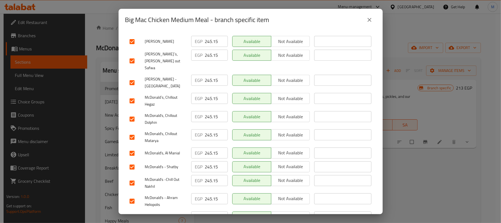
scroll to position [0, 0]
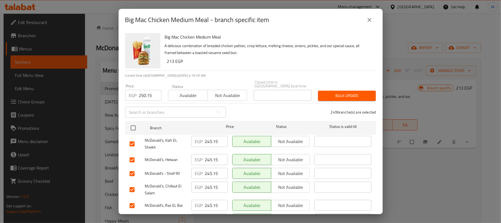
click at [348, 93] on span "Bulk update" at bounding box center [347, 95] width 49 height 7
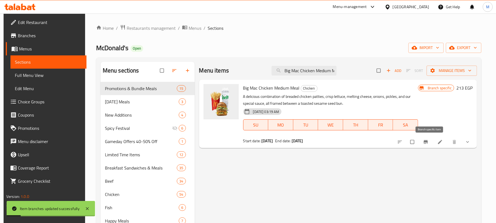
click at [428, 142] on icon "Branch-specific-item" at bounding box center [426, 142] width 6 height 6
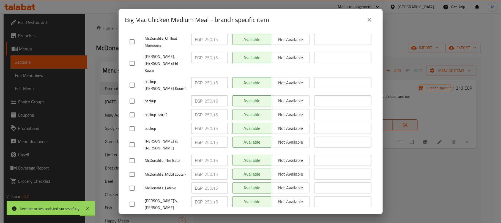
scroll to position [3697, 0]
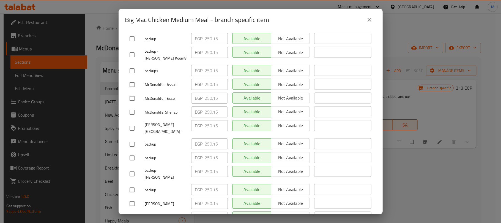
click at [366, 19] on button "close" at bounding box center [369, 19] width 13 height 13
click at [367, 19] on icon "close" at bounding box center [369, 20] width 7 height 7
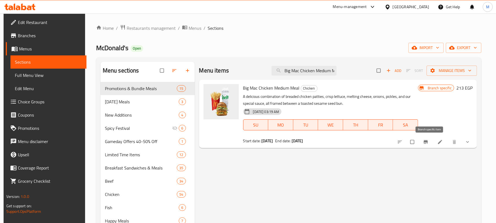
click at [428, 140] on icon "Branch-specific-item" at bounding box center [426, 142] width 6 height 6
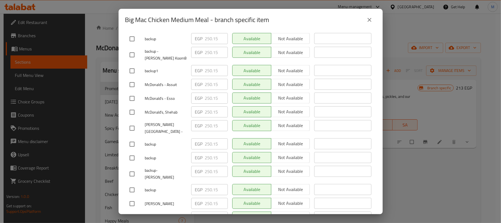
click at [371, 19] on icon "close" at bounding box center [369, 20] width 7 height 7
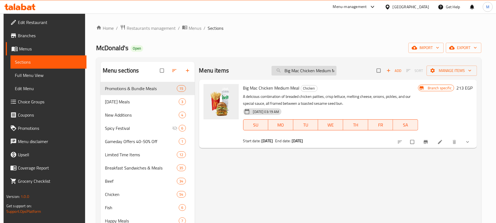
click at [303, 68] on input "Big Mac Chicken Medium Meal" at bounding box center [303, 71] width 65 height 10
paste input "Spicy Chicken Fillet"
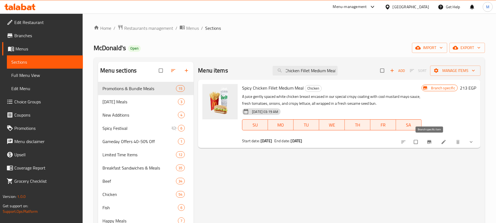
click at [427, 142] on icon "Branch-specific-item" at bounding box center [429, 142] width 4 height 4
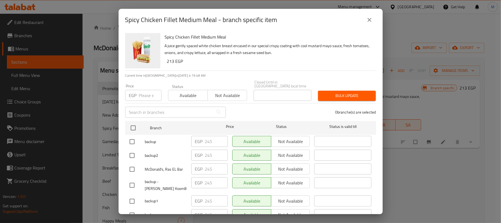
click at [369, 19] on icon "close" at bounding box center [370, 20] width 4 height 4
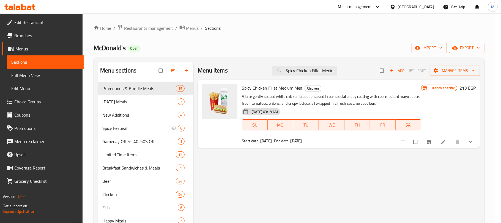
click at [367, 18] on icon "close" at bounding box center [369, 20] width 7 height 7
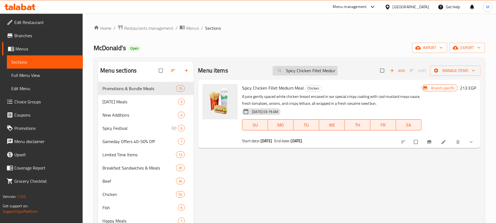
click at [312, 72] on input "Spicy Chicken Fillet Medium Meal" at bounding box center [305, 71] width 65 height 10
paste input "search"
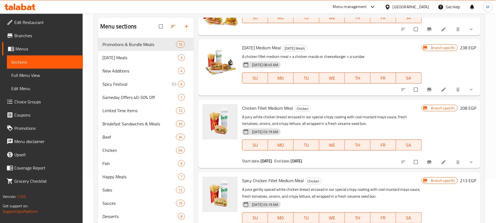
scroll to position [73, 0]
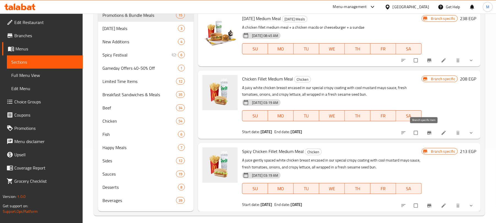
click at [426, 135] on icon "Branch-specific-item" at bounding box center [429, 133] width 6 height 6
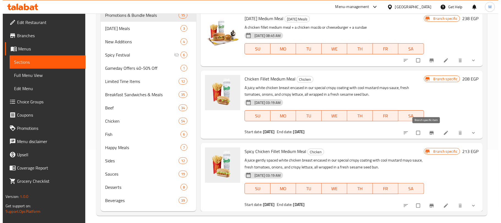
scroll to position [0, 0]
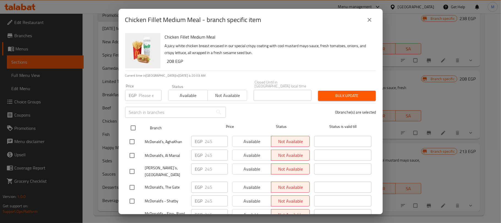
click at [140, 93] on input "number" at bounding box center [150, 95] width 23 height 11
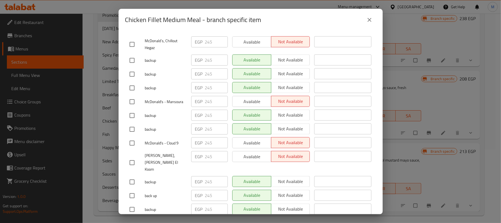
scroll to position [2384, 0]
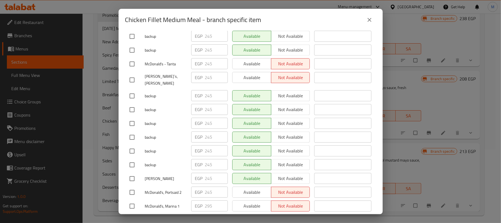
click at [132, 200] on input "checkbox" at bounding box center [132, 206] width 12 height 12
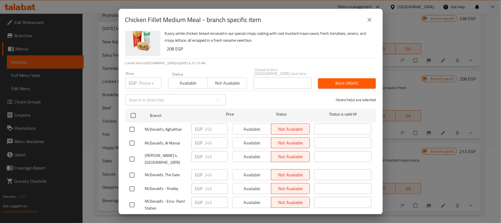
scroll to position [0, 0]
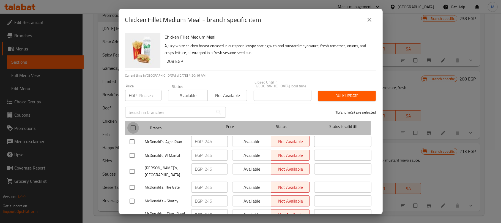
click at [132, 122] on input "checkbox" at bounding box center [133, 128] width 12 height 12
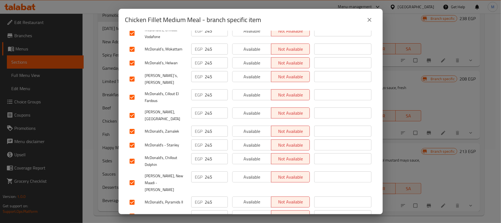
scroll to position [2412, 0]
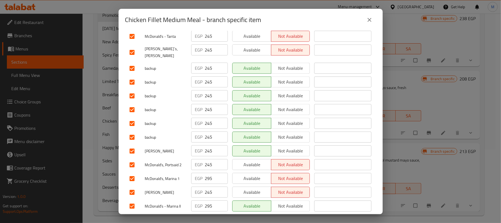
click at [132, 173] on input "checkbox" at bounding box center [132, 179] width 12 height 12
click at [133, 200] on input "checkbox" at bounding box center [132, 206] width 12 height 12
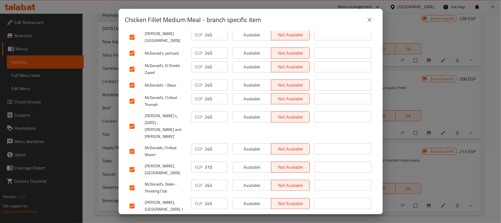
click at [133, 164] on input "checkbox" at bounding box center [132, 170] width 12 height 12
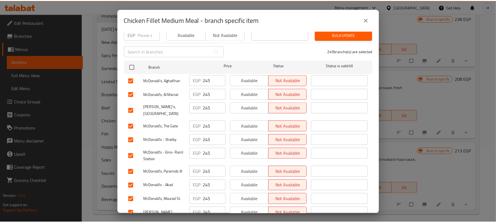
scroll to position [0, 0]
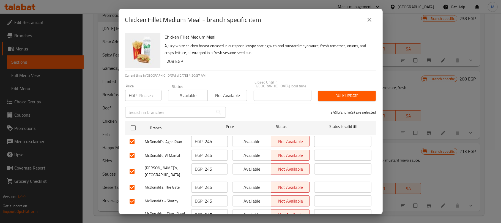
click at [150, 91] on input "number" at bounding box center [150, 95] width 23 height 11
click at [359, 92] on span "Bulk update" at bounding box center [347, 95] width 49 height 7
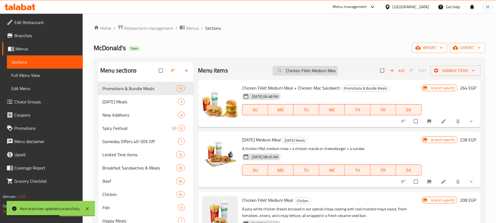
click at [306, 73] on input "Chicken Fillet Medium Meal" at bounding box center [305, 71] width 65 height 10
paste input "Chicken Fillet Medium Meal"
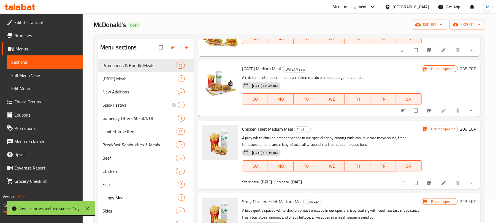
scroll to position [37, 0]
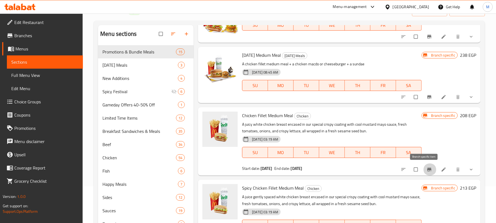
click at [426, 168] on icon "Branch-specific-item" at bounding box center [429, 170] width 6 height 6
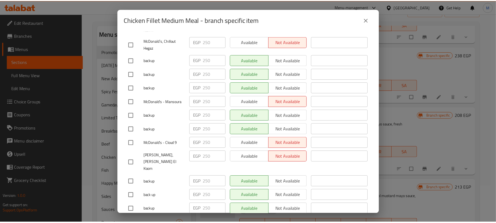
scroll to position [15, 0]
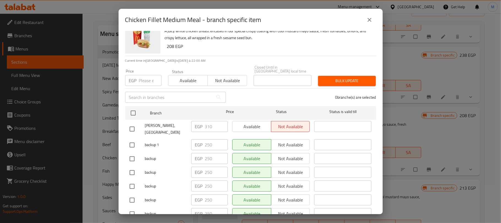
click at [370, 21] on icon "close" at bounding box center [369, 20] width 7 height 7
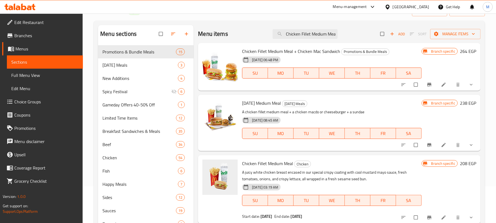
scroll to position [0, 0]
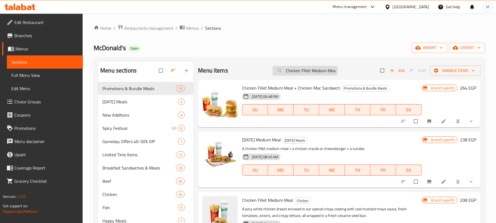
click at [309, 68] on input "Chicken Fillet Medium Meal" at bounding box center [305, 71] width 65 height 10
paste input "Spicy"
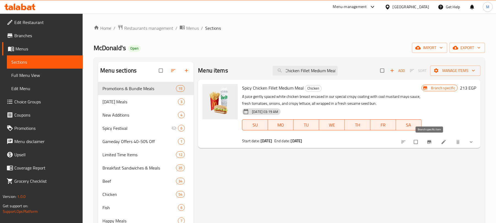
click at [431, 143] on icon "Branch-specific-item" at bounding box center [429, 142] width 4 height 4
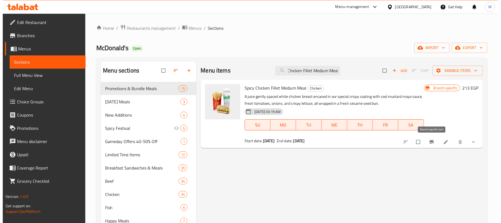
scroll to position [0, 0]
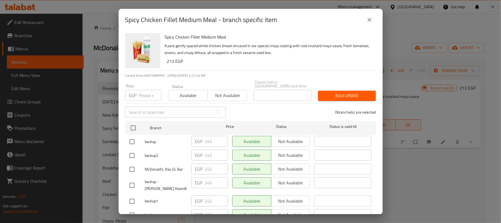
click at [145, 90] on input "number" at bounding box center [150, 95] width 23 height 11
click at [134, 123] on input "checkbox" at bounding box center [133, 128] width 12 height 12
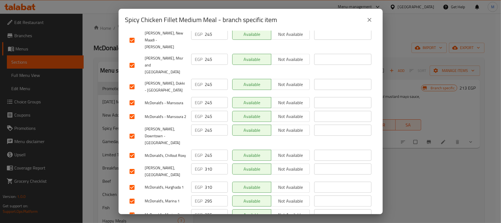
click at [133, 195] on input "checkbox" at bounding box center [132, 201] width 12 height 12
click at [132, 209] on input "checkbox" at bounding box center [132, 215] width 12 height 12
click at [131, 181] on input "checkbox" at bounding box center [132, 187] width 12 height 12
click at [131, 165] on input "checkbox" at bounding box center [132, 171] width 12 height 12
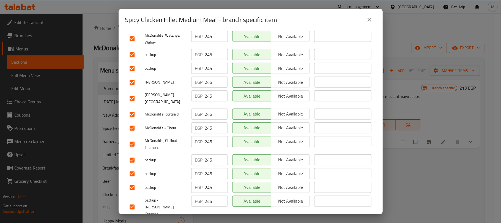
scroll to position [0, 0]
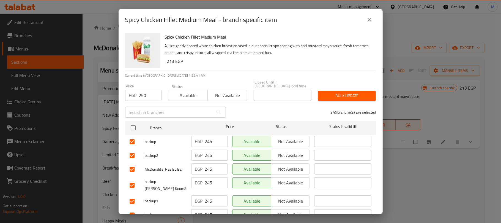
click at [357, 92] on span "Bulk update" at bounding box center [347, 95] width 49 height 7
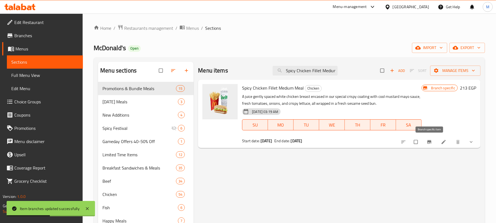
click at [431, 142] on icon "Branch-specific-item" at bounding box center [429, 142] width 4 height 4
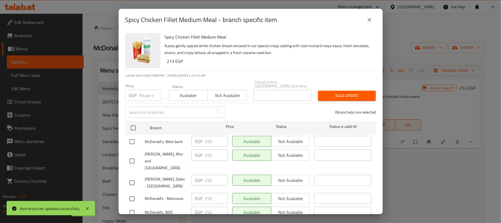
scroll to position [2796, 0]
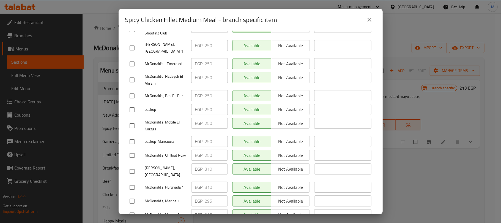
click at [368, 20] on icon "close" at bounding box center [369, 20] width 7 height 7
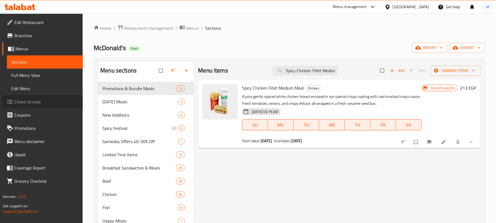
click at [49, 104] on span "Choice Groups" at bounding box center [46, 101] width 64 height 7
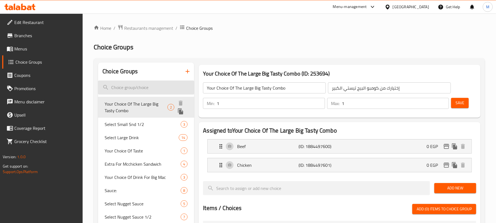
click at [149, 85] on input "search" at bounding box center [146, 87] width 96 height 14
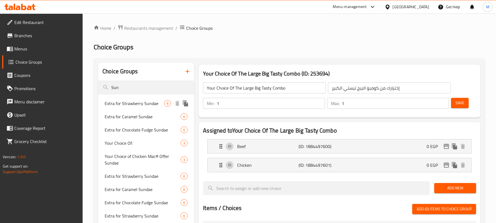
click at [146, 100] on span "Extra for Strawberry Sundae" at bounding box center [134, 103] width 59 height 7
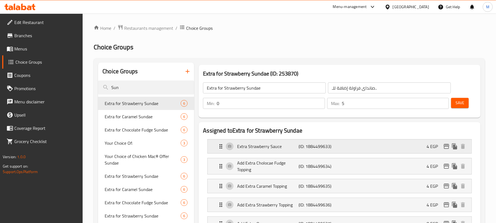
click at [445, 147] on icon "edit" at bounding box center [446, 146] width 7 height 7
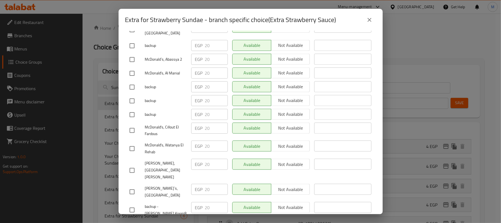
scroll to position [3592, 0]
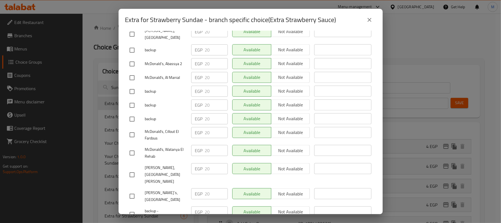
click at [370, 16] on button "close" at bounding box center [369, 19] width 13 height 13
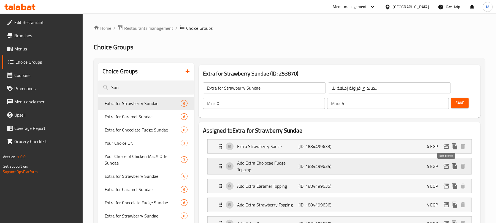
click at [447, 167] on icon "edit" at bounding box center [447, 166] width 6 height 5
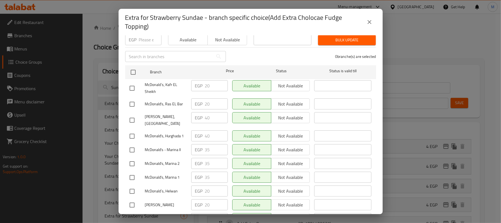
scroll to position [37, 0]
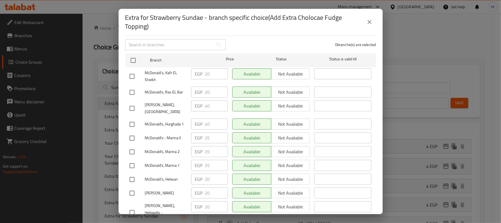
click at [366, 21] on button "close" at bounding box center [369, 21] width 13 height 13
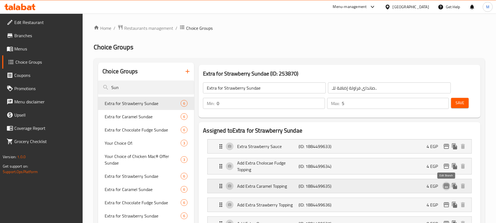
click at [446, 189] on icon "edit" at bounding box center [446, 186] width 7 height 7
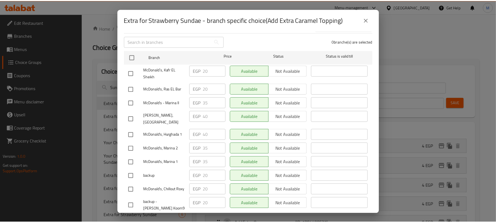
scroll to position [0, 0]
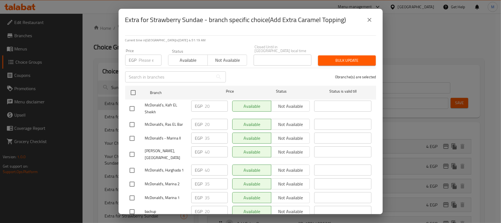
click at [368, 19] on icon "close" at bounding box center [369, 20] width 7 height 7
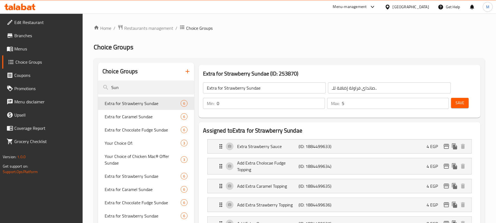
scroll to position [37, 0]
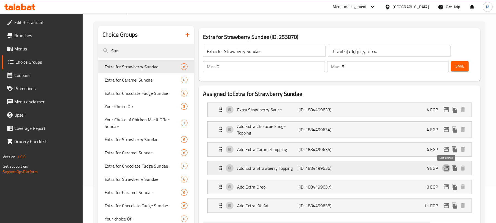
click at [444, 167] on icon "edit" at bounding box center [447, 167] width 6 height 5
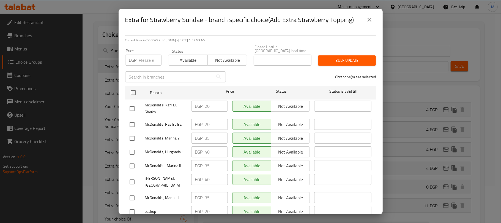
click at [366, 21] on icon "close" at bounding box center [369, 20] width 7 height 7
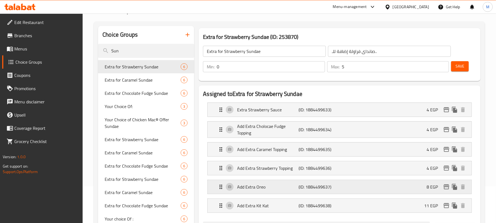
click at [447, 187] on icon "edit" at bounding box center [446, 186] width 7 height 7
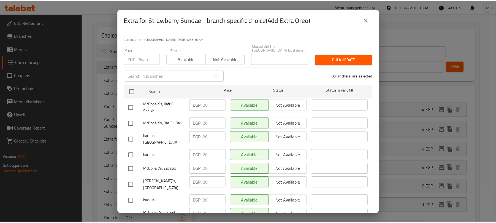
scroll to position [0, 0]
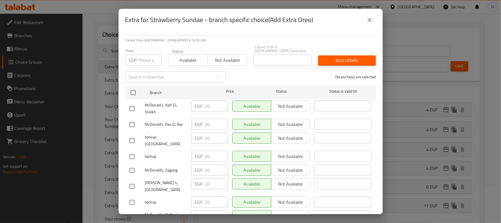
click at [371, 21] on icon "close" at bounding box center [370, 20] width 4 height 4
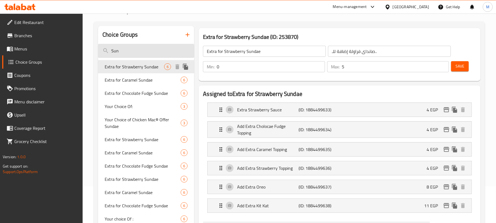
click at [123, 48] on input "Sun" at bounding box center [146, 51] width 96 height 14
paste input "Please Select HM Drink"
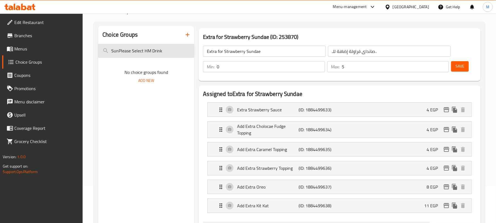
click at [123, 48] on input "SunPlease Select HM Drink" at bounding box center [146, 51] width 96 height 14
paste input "search"
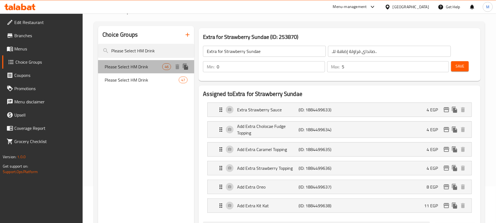
click at [139, 72] on div "Please Select HM Drink 46" at bounding box center [146, 66] width 96 height 13
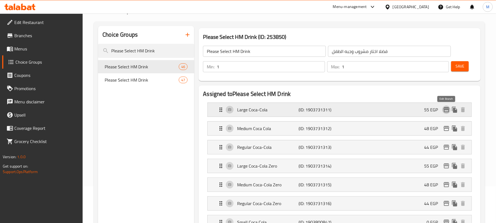
click at [443, 111] on icon "edit" at bounding box center [446, 109] width 7 height 7
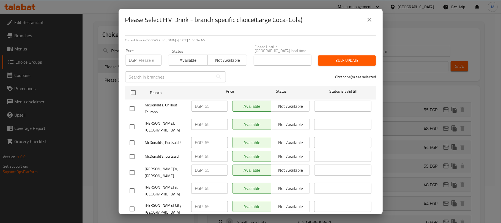
click at [368, 16] on button "close" at bounding box center [369, 19] width 13 height 13
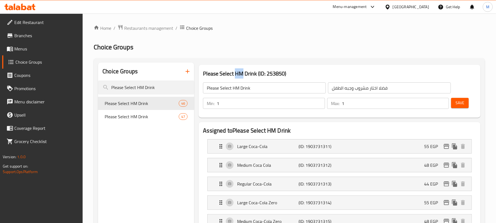
drag, startPoint x: 243, startPoint y: 73, endPoint x: 235, endPoint y: 75, distance: 8.5
click at [235, 75] on h3 "Please Select HM Drink (ID: 253850)" at bounding box center [339, 73] width 273 height 9
click at [366, 90] on input "فضلا اختار مشروب وجبه الطفل" at bounding box center [389, 87] width 123 height 11
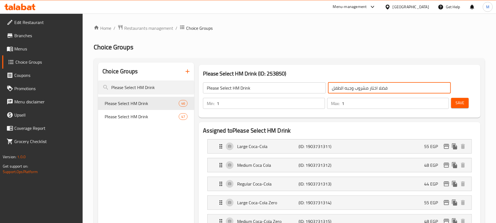
click at [366, 90] on input "فضلا اختار مشروب وجبه الطفل" at bounding box center [389, 87] width 123 height 11
click at [275, 87] on input "Please Select HM Drink" at bounding box center [264, 87] width 123 height 11
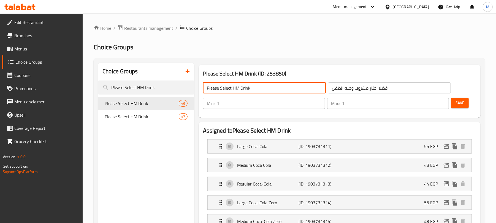
click at [235, 91] on input "Please Select HM Drink" at bounding box center [264, 87] width 123 height 11
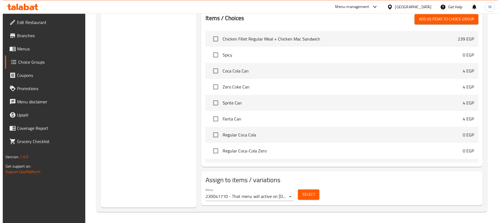
scroll to position [1022, 0]
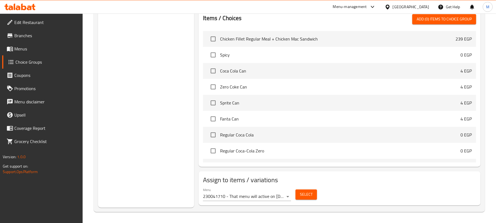
click at [302, 191] on span "Select" at bounding box center [306, 194] width 13 height 7
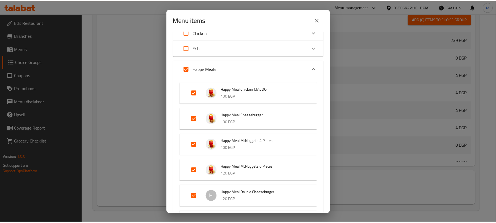
scroll to position [220, 0]
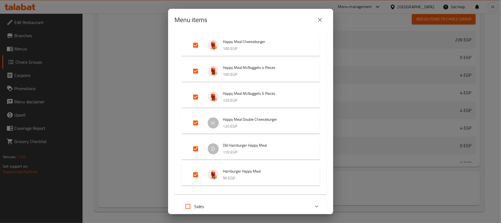
click at [320, 17] on icon "close" at bounding box center [320, 20] width 7 height 7
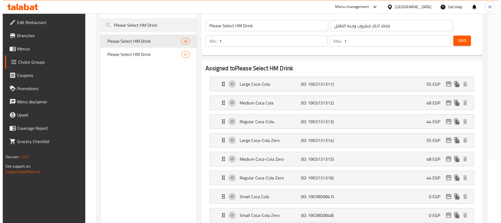
scroll to position [73, 0]
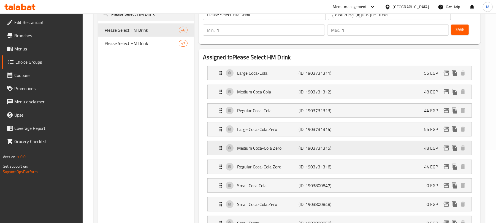
click at [445, 151] on icon "edit" at bounding box center [446, 148] width 7 height 7
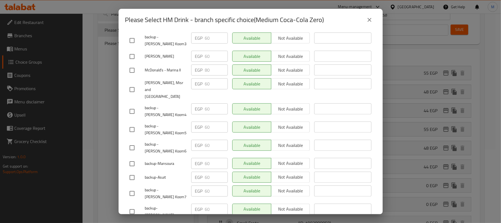
scroll to position [2533, 0]
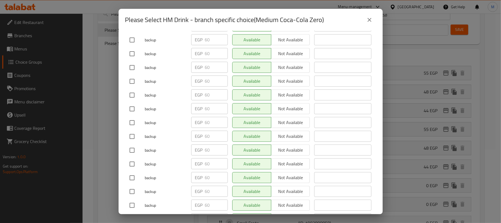
click at [369, 21] on icon "close" at bounding box center [369, 20] width 7 height 7
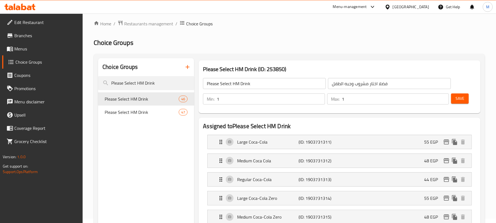
scroll to position [0, 0]
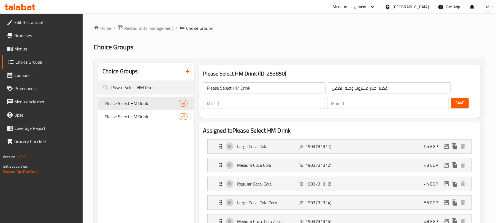
click at [45, 47] on span "Menus" at bounding box center [46, 48] width 64 height 7
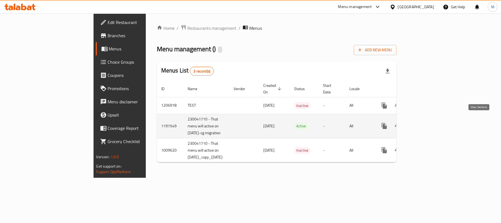
click at [428, 124] on icon "enhanced table" at bounding box center [424, 126] width 7 height 7
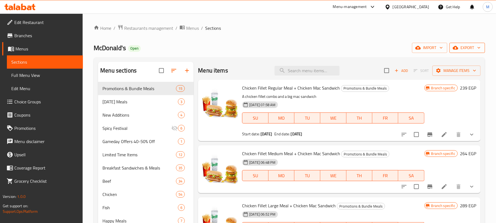
click at [461, 48] on span "export" at bounding box center [467, 47] width 27 height 7
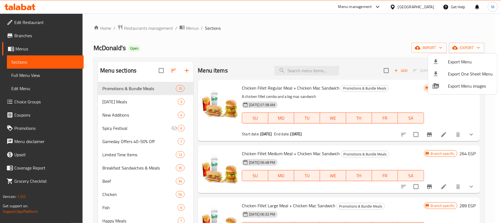
click at [429, 61] on li "Export Menu" at bounding box center [462, 62] width 69 height 12
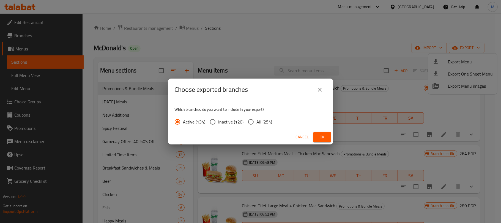
click at [268, 124] on span "All (254)" at bounding box center [265, 121] width 16 height 7
click at [257, 124] on input "All (254)" at bounding box center [251, 122] width 12 height 12
radio input "true"
click at [322, 132] on button "Ok" at bounding box center [323, 137] width 18 height 10
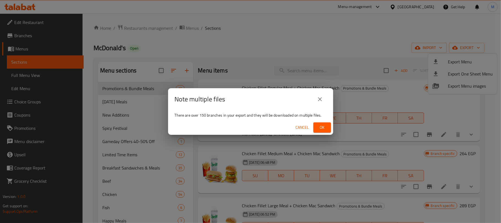
click at [324, 129] on span "Ok" at bounding box center [322, 127] width 9 height 7
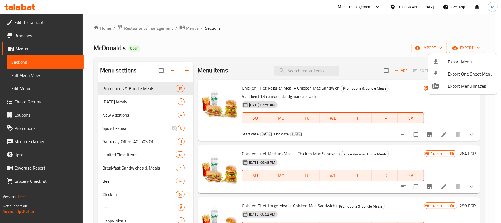
click at [465, 58] on span "Export Menu" at bounding box center [470, 61] width 45 height 7
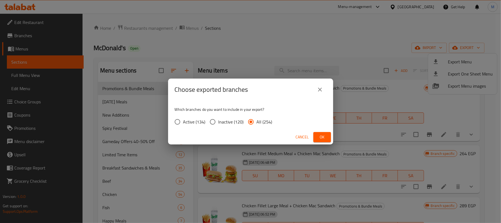
click at [331, 138] on button "Ok" at bounding box center [323, 137] width 18 height 10
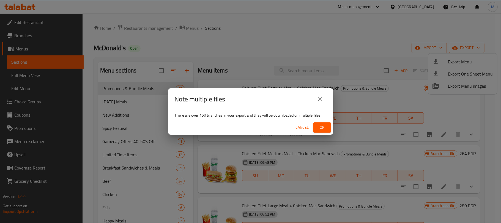
click at [303, 126] on span "Cancel" at bounding box center [302, 127] width 13 height 7
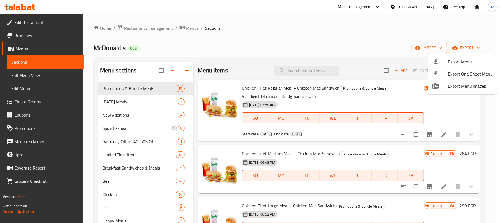
click at [421, 9] on div at bounding box center [250, 111] width 501 height 223
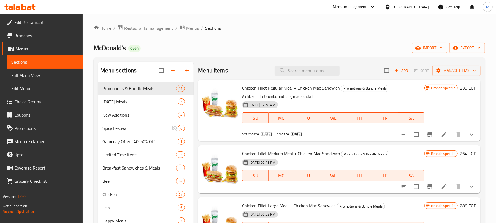
click at [425, 9] on div "[GEOGRAPHIC_DATA]" at bounding box center [411, 7] width 36 height 6
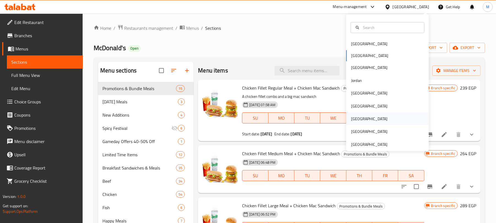
click at [365, 118] on div "[GEOGRAPHIC_DATA]" at bounding box center [387, 118] width 83 height 13
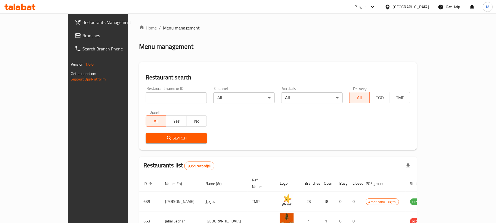
click at [147, 91] on div "Restaurant name or ID Restaurant name or ID" at bounding box center [176, 94] width 61 height 17
click at [147, 93] on div "Restaurant name or ID Restaurant name or ID" at bounding box center [176, 94] width 61 height 17
click at [147, 93] on input "search" at bounding box center [176, 97] width 61 height 11
paste input "10800"
type input "10800"
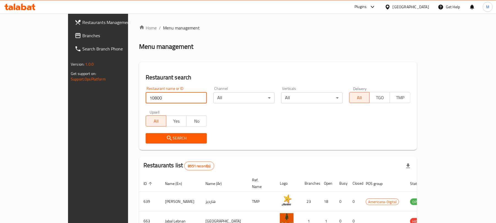
click button "Search" at bounding box center [176, 138] width 61 height 10
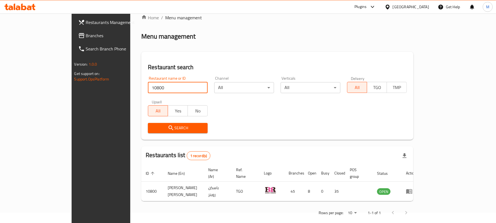
scroll to position [12, 0]
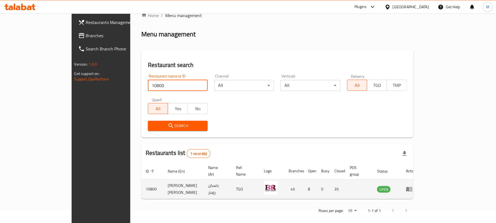
click at [412, 187] on icon "enhanced table" at bounding box center [409, 189] width 6 height 5
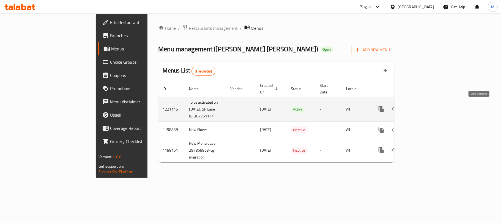
click at [425, 108] on icon "enhanced table" at bounding box center [421, 109] width 7 height 7
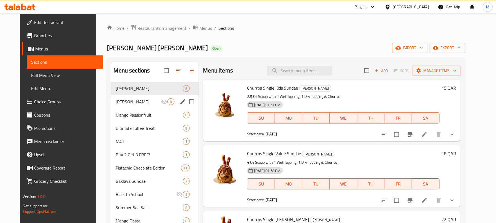
click at [125, 98] on div "Churros Sundae 0" at bounding box center [154, 101] width 87 height 13
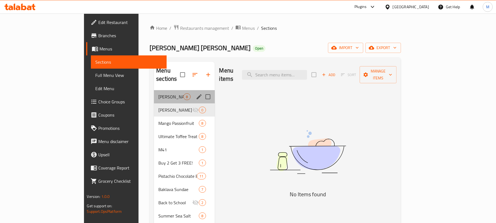
click at [154, 90] on div "Churros Sundae 8" at bounding box center [184, 96] width 61 height 13
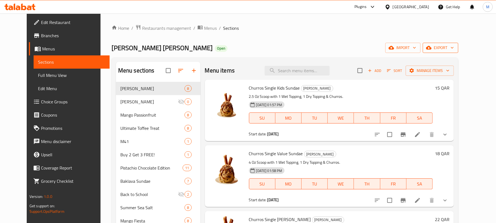
click at [431, 48] on icon "button" at bounding box center [429, 48] width 6 height 6
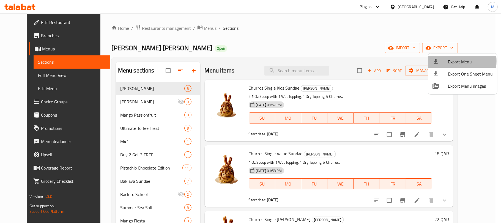
click at [437, 61] on icon at bounding box center [436, 61] width 4 height 5
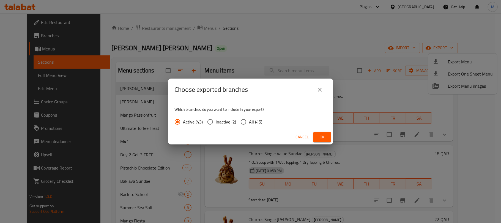
click at [236, 124] on div "Active (43) Inactive (2) All (45)" at bounding box center [221, 122] width 92 height 12
click at [258, 121] on span "All (45)" at bounding box center [255, 121] width 13 height 7
click at [249, 121] on input "All (45)" at bounding box center [244, 122] width 12 height 12
radio input "true"
click at [314, 135] on button "Ok" at bounding box center [323, 137] width 18 height 10
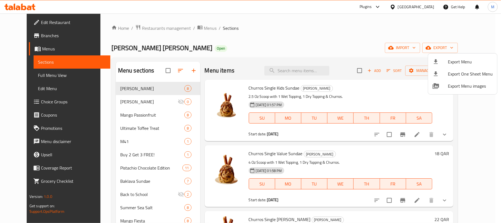
click at [467, 131] on div at bounding box center [250, 111] width 501 height 223
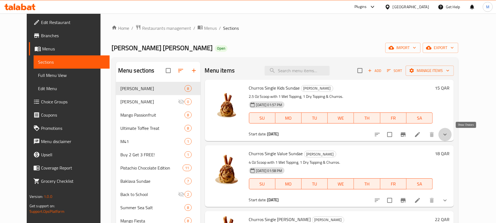
click at [448, 131] on icon "show more" at bounding box center [445, 134] width 7 height 7
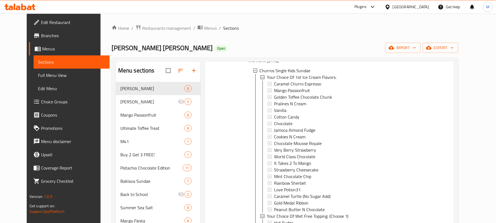
scroll to position [293, 0]
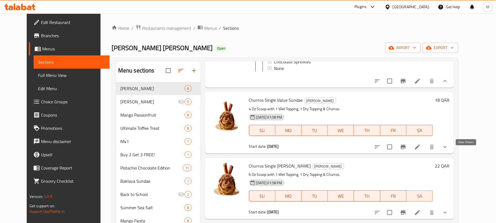
click at [448, 150] on icon "show more" at bounding box center [445, 146] width 7 height 7
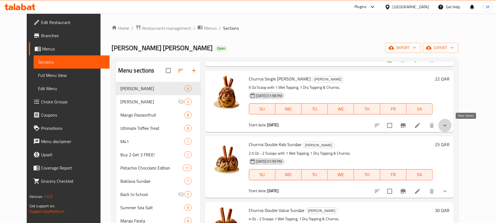
click at [448, 126] on icon "show more" at bounding box center [445, 125] width 7 height 7
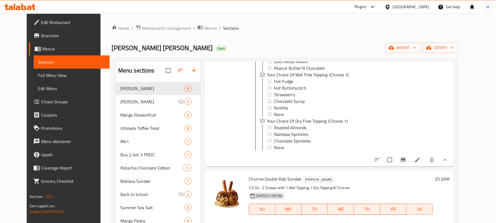
scroll to position [840, 0]
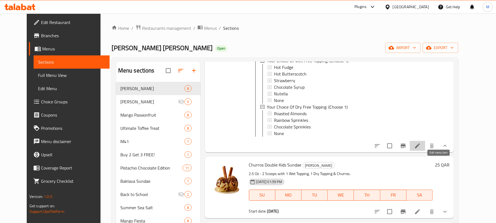
click at [421, 149] on icon at bounding box center [417, 145] width 7 height 7
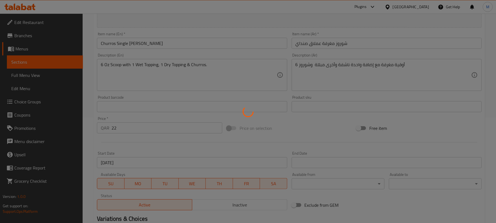
scroll to position [220, 0]
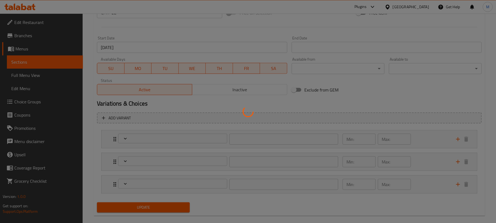
type input "إختيارك من نكهة الأيس [PERSON_NAME] الأولي:"
type input "1"
type input "إختيارك من الإضافة الرطبة المجانية:"
type input "1"
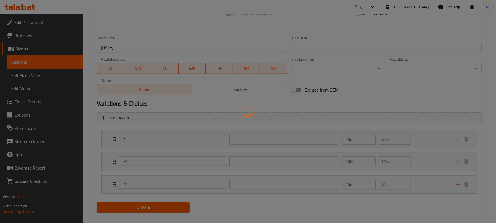
type input "1"
type input "إختيارك من إضافة جافة مجانية:"
type input "1"
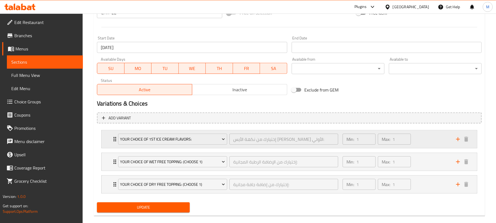
click at [430, 141] on div "Min: 1 ​ Max: 1 ​" at bounding box center [395, 139] width 113 height 18
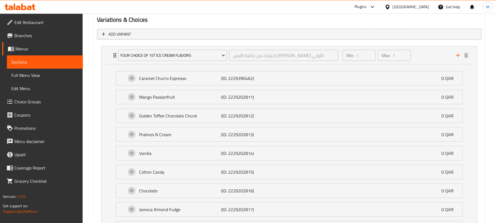
scroll to position [293, 0]
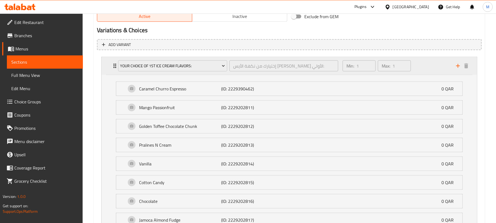
click at [417, 63] on div "Min: 1 ​ Max: 1 ​" at bounding box center [395, 66] width 113 height 18
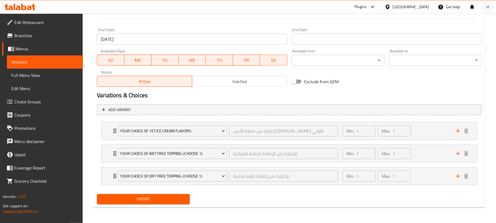
scroll to position [229, 0]
click at [420, 157] on div "Min: 1 ​ Max: 1 ​" at bounding box center [395, 154] width 113 height 18
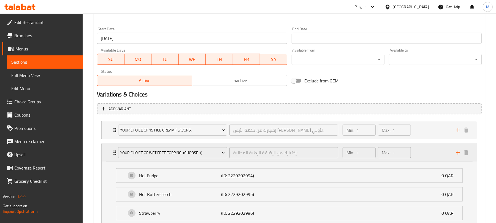
scroll to position [293, 0]
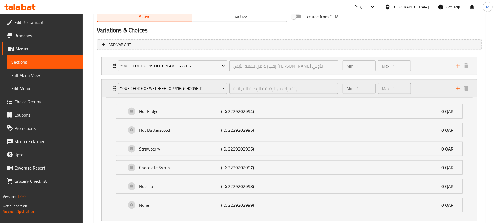
click at [432, 92] on div "Min: 1 ​ Max: 1 ​" at bounding box center [395, 89] width 113 height 18
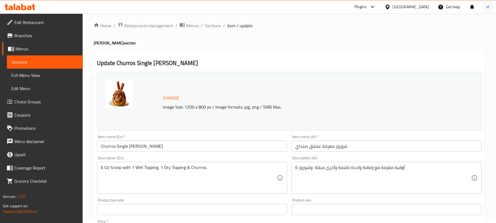
scroll to position [0, 0]
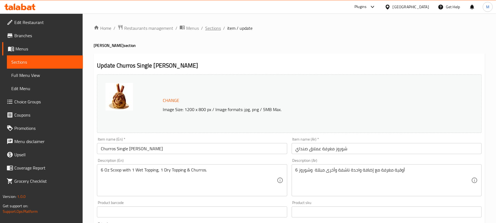
click at [210, 28] on span "Sections" at bounding box center [213, 28] width 16 height 7
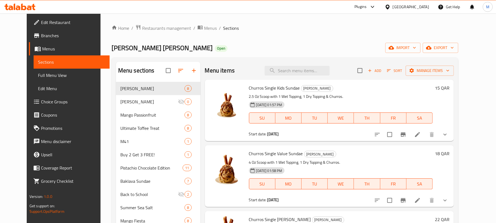
click at [452, 134] on button "show more" at bounding box center [444, 134] width 13 height 13
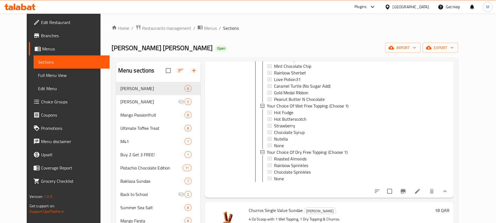
scroll to position [248, 0]
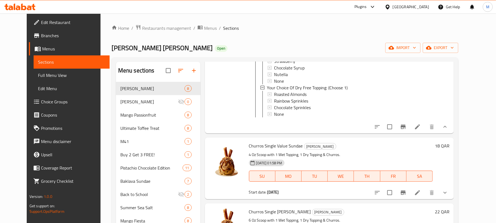
click at [425, 128] on li at bounding box center [417, 127] width 15 height 10
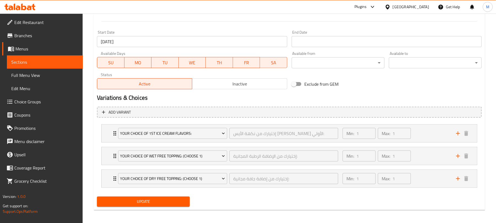
scroll to position [229, 0]
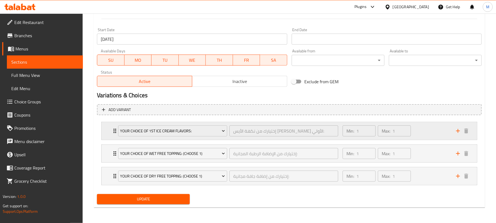
click at [416, 138] on div "Min: 1 ​ Max: 1 ​" at bounding box center [395, 131] width 113 height 18
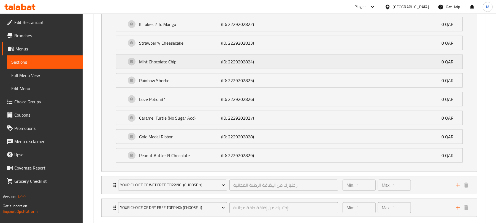
scroll to position [619, 0]
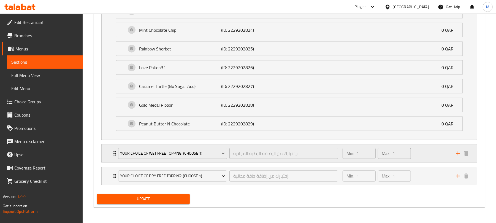
click at [418, 156] on div "Min: 1 ​ Max: 1 ​" at bounding box center [395, 154] width 113 height 18
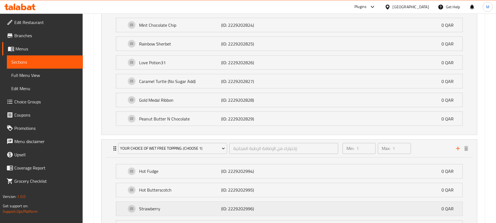
scroll to position [744, 0]
